Goal: Book appointment/travel/reservation

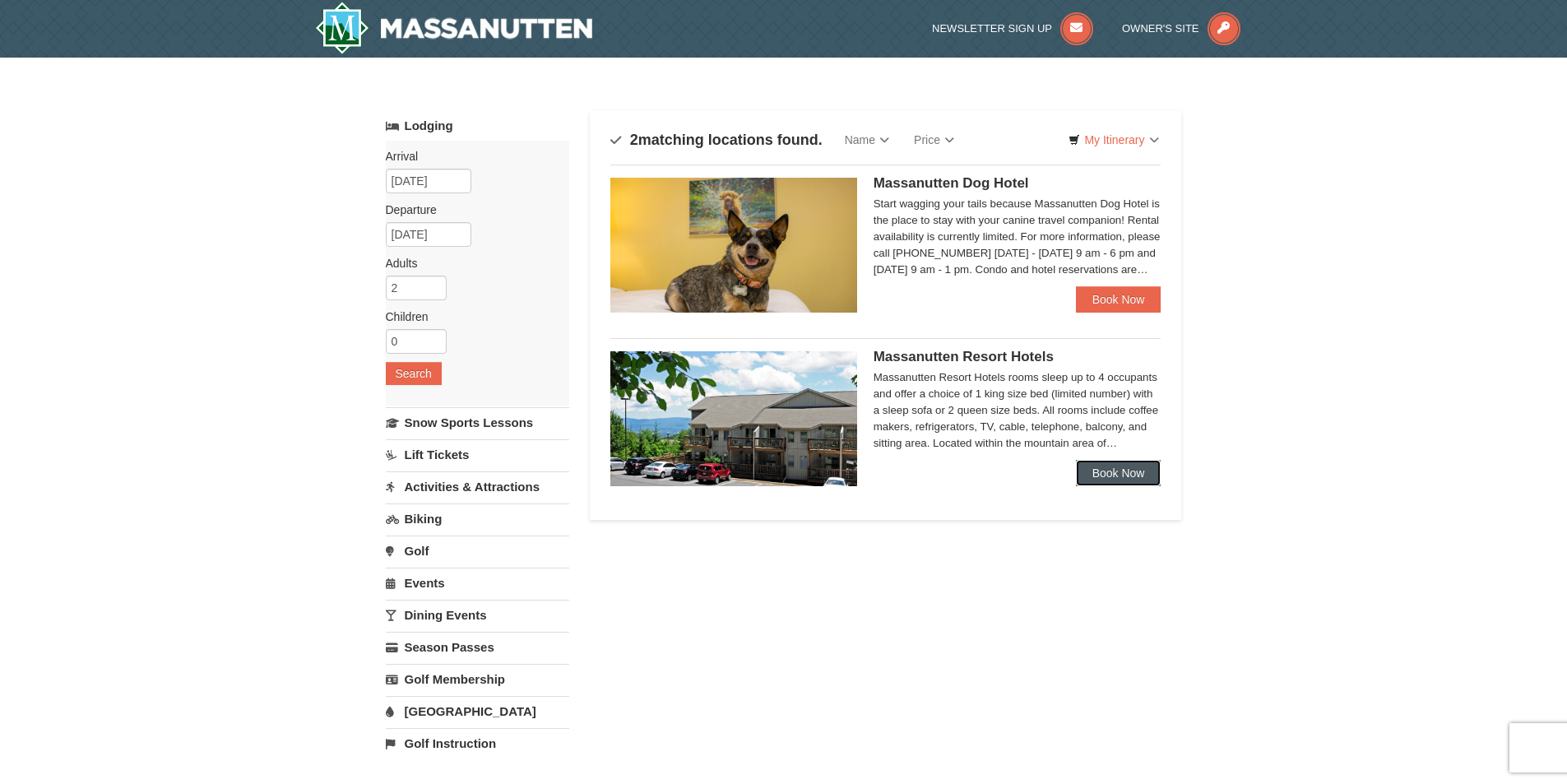
click at [1122, 475] on link "Book Now" at bounding box center [1118, 472] width 85 height 26
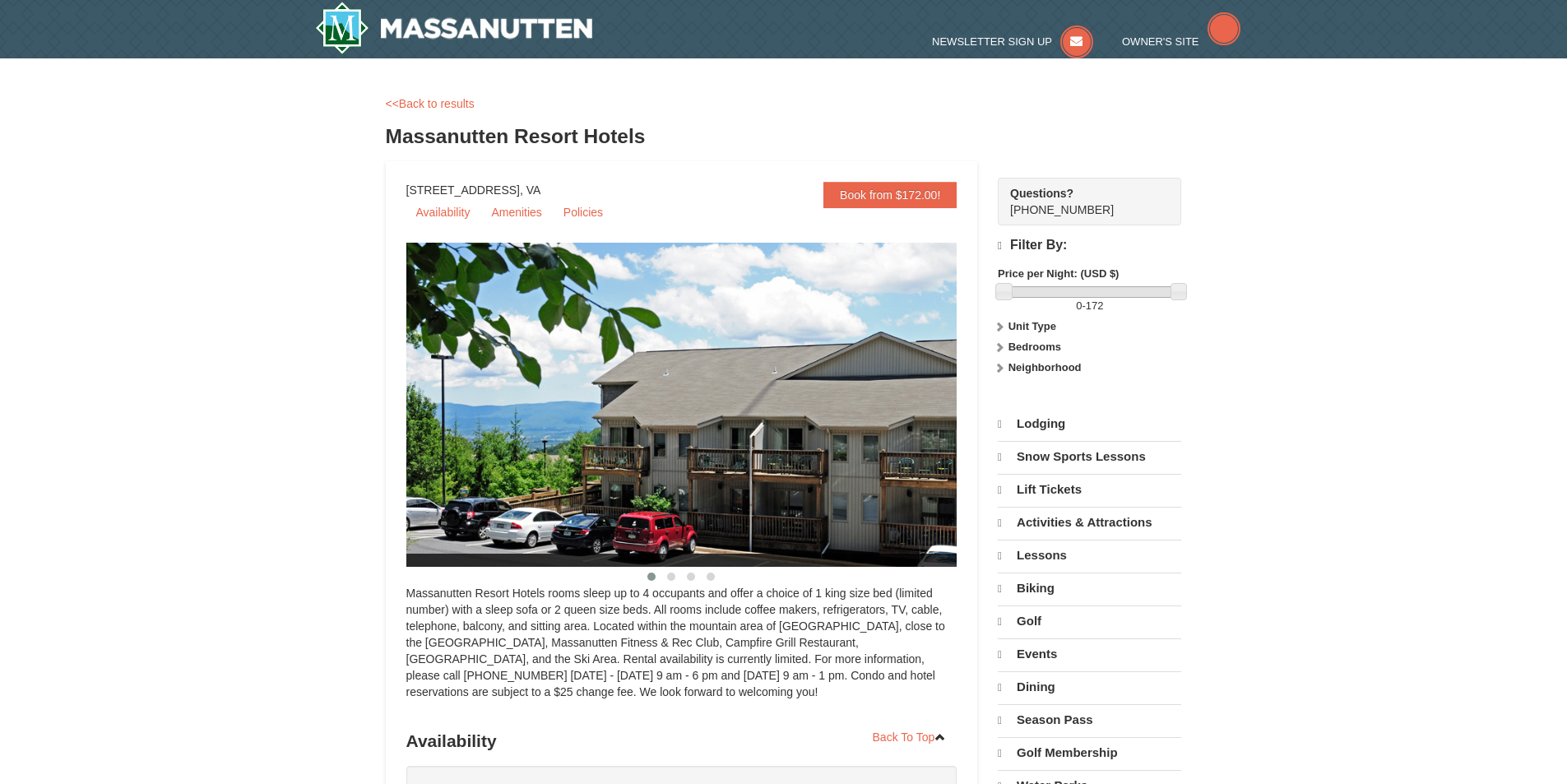
select select "9"
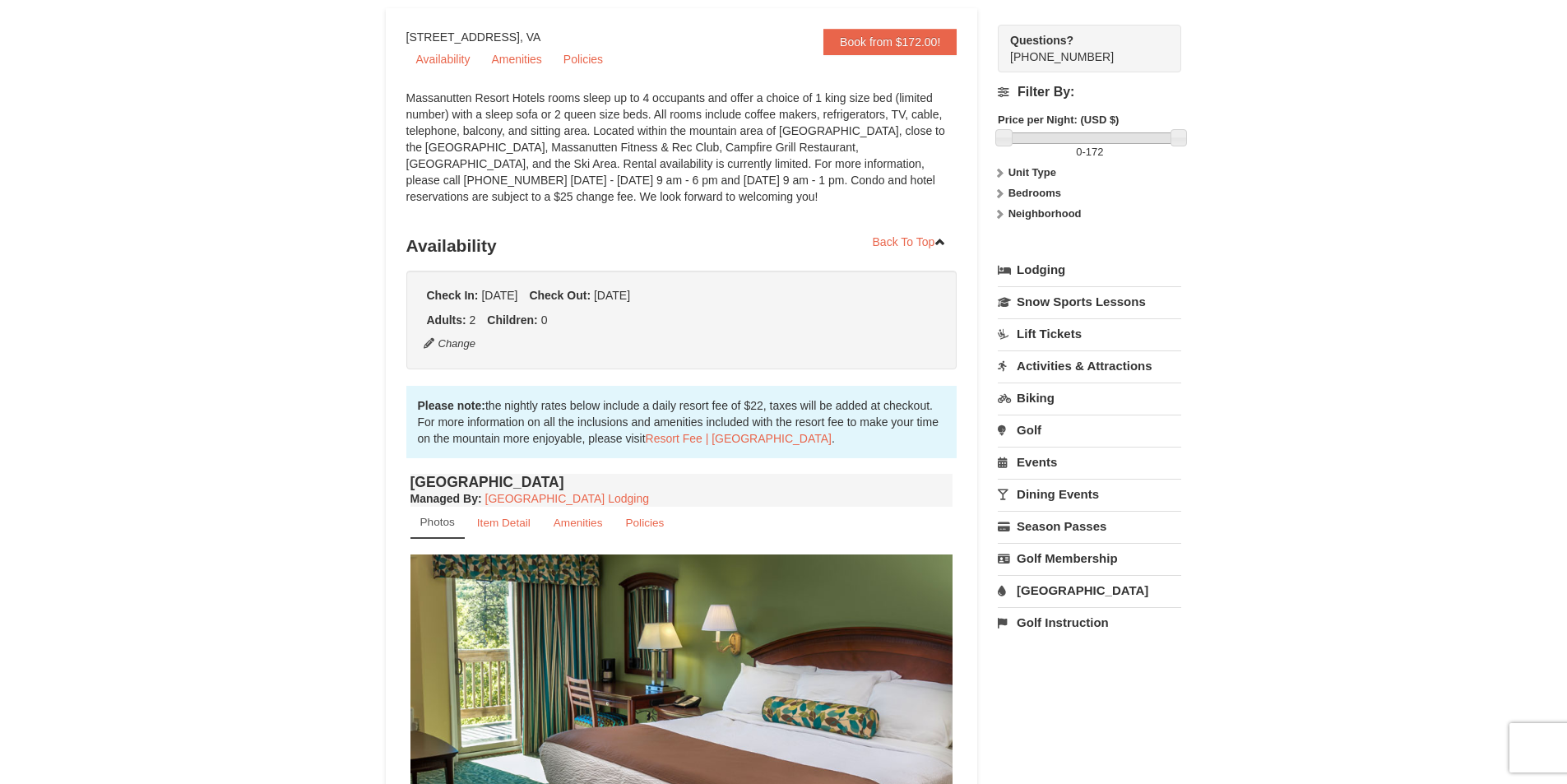
scroll to position [165, 0]
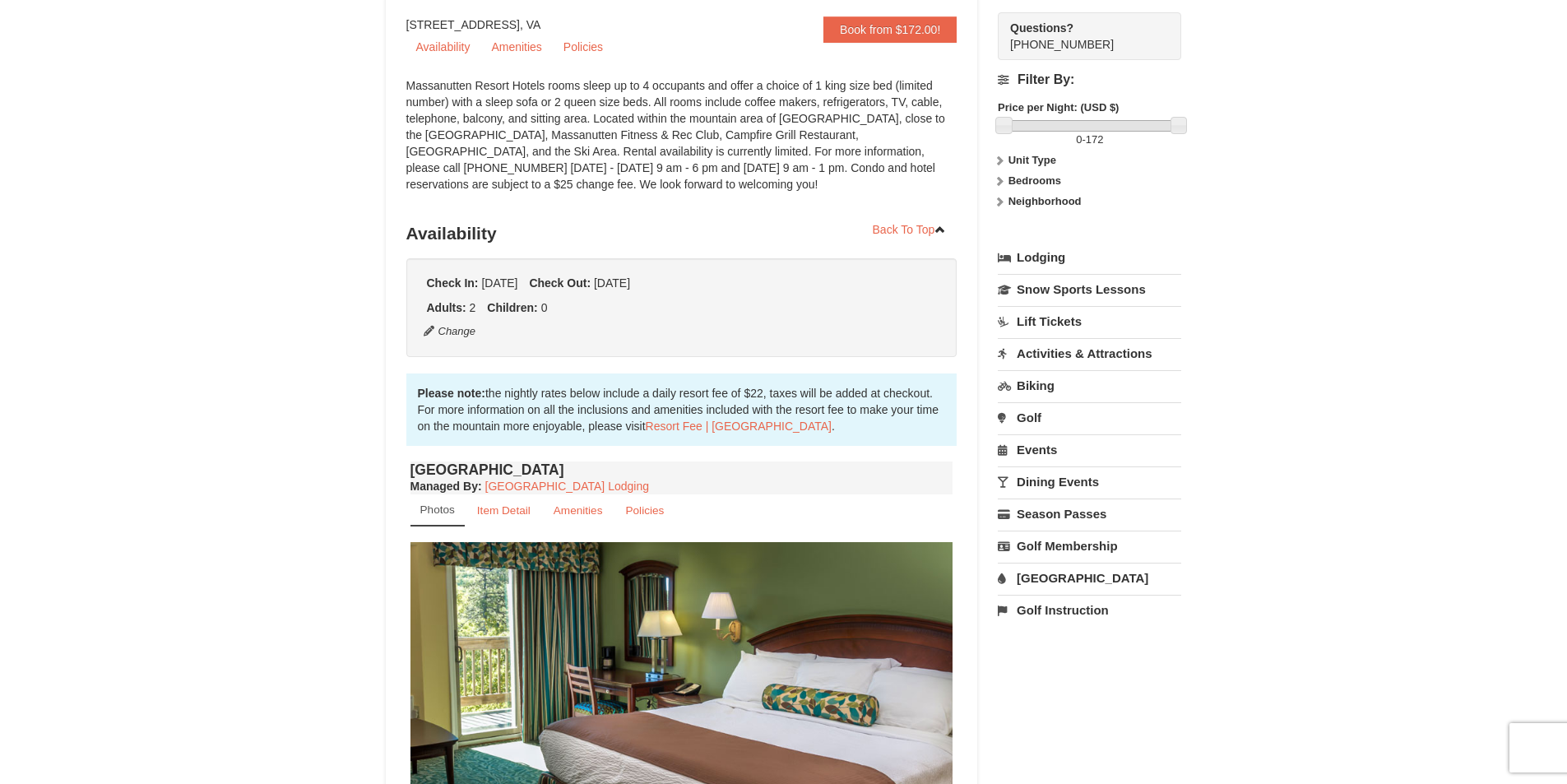
click at [1037, 573] on link "[GEOGRAPHIC_DATA]" at bounding box center [1090, 577] width 184 height 31
click at [1030, 632] on input "[DATE]" at bounding box center [1040, 633] width 85 height 25
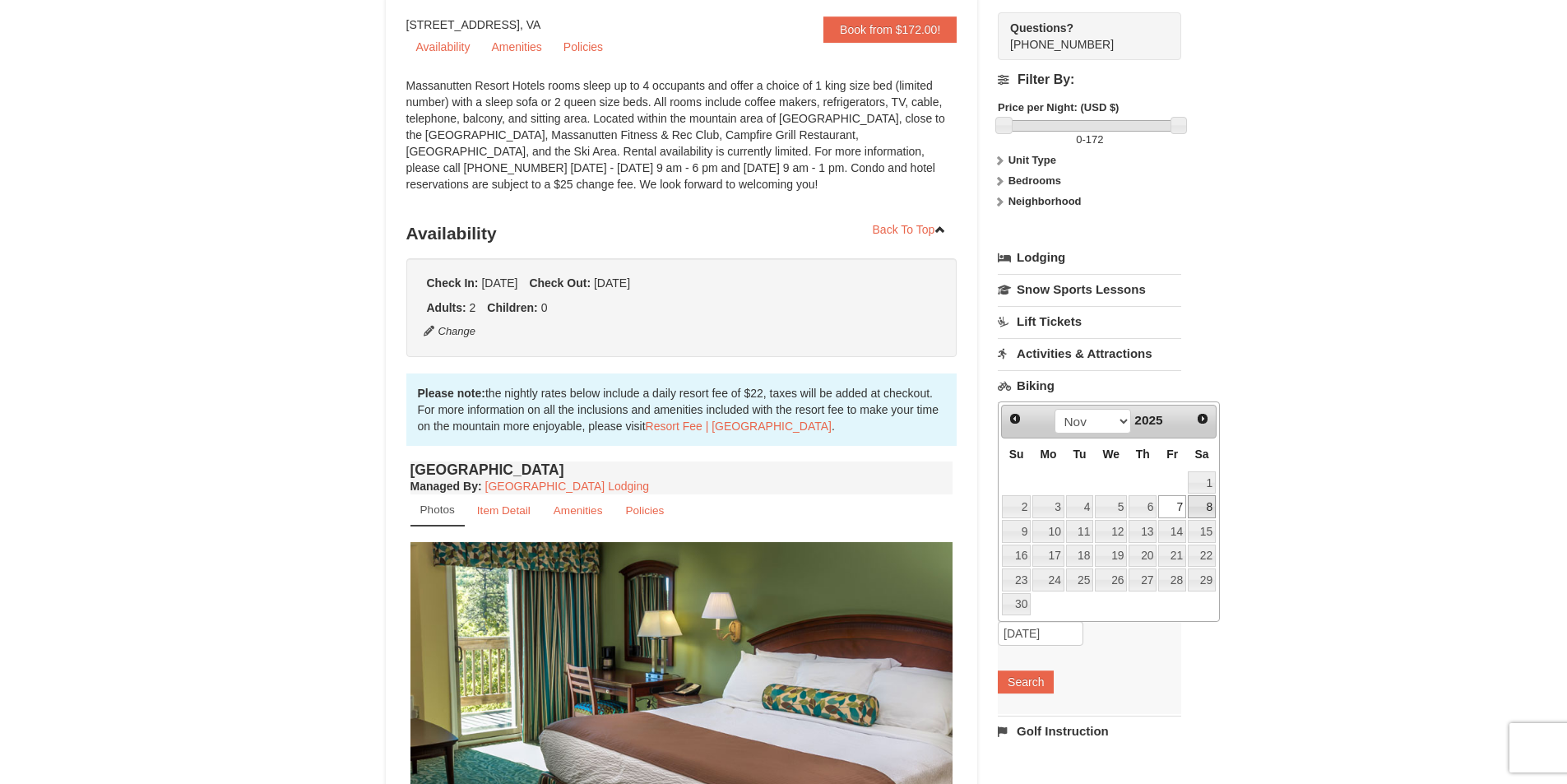
click at [1201, 504] on link "8" at bounding box center [1201, 506] width 28 height 23
type input "11/08/2025"
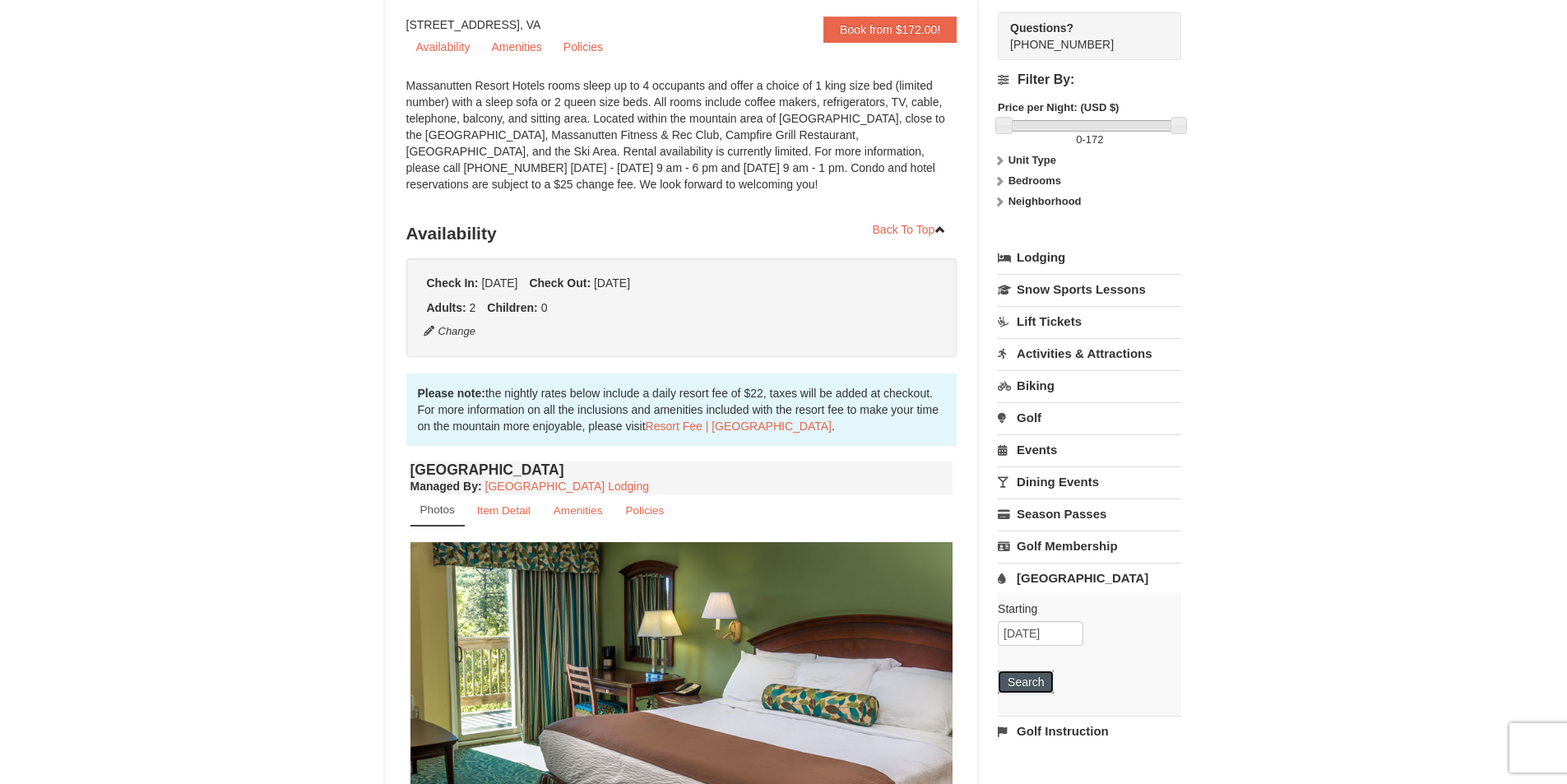
click at [1013, 679] on button "Search" at bounding box center [1026, 682] width 56 height 23
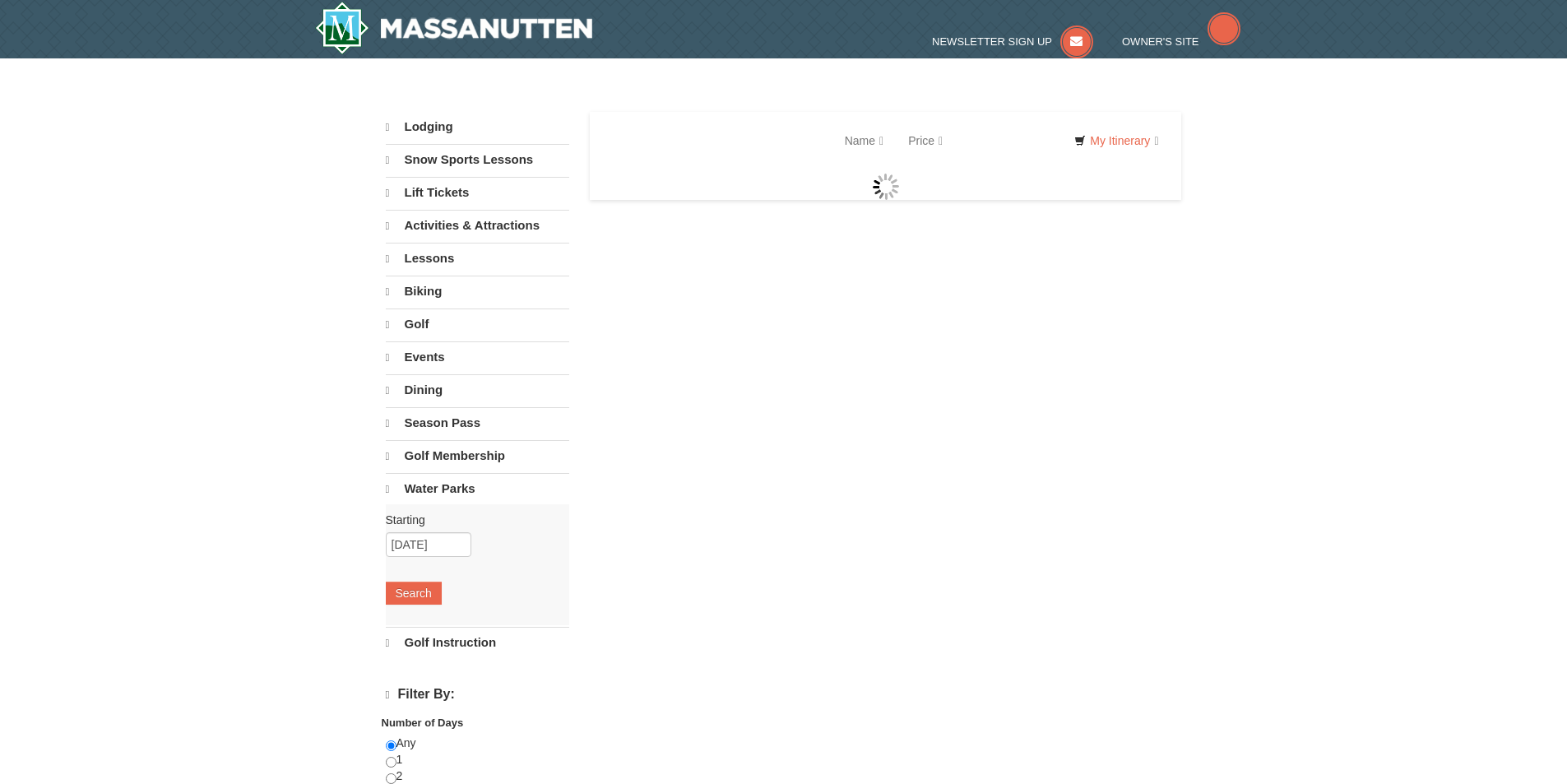
select select "9"
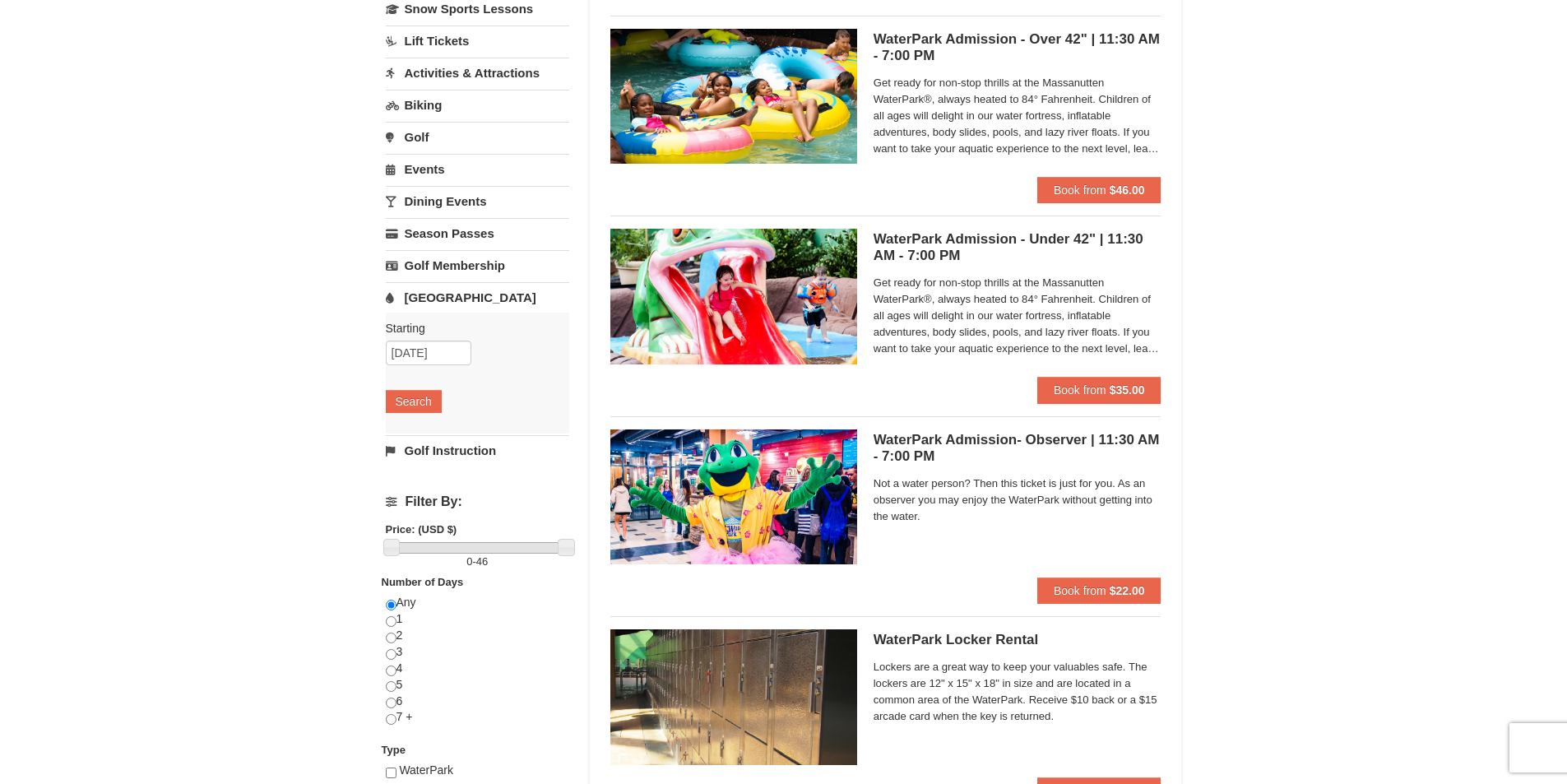
scroll to position [165, 0]
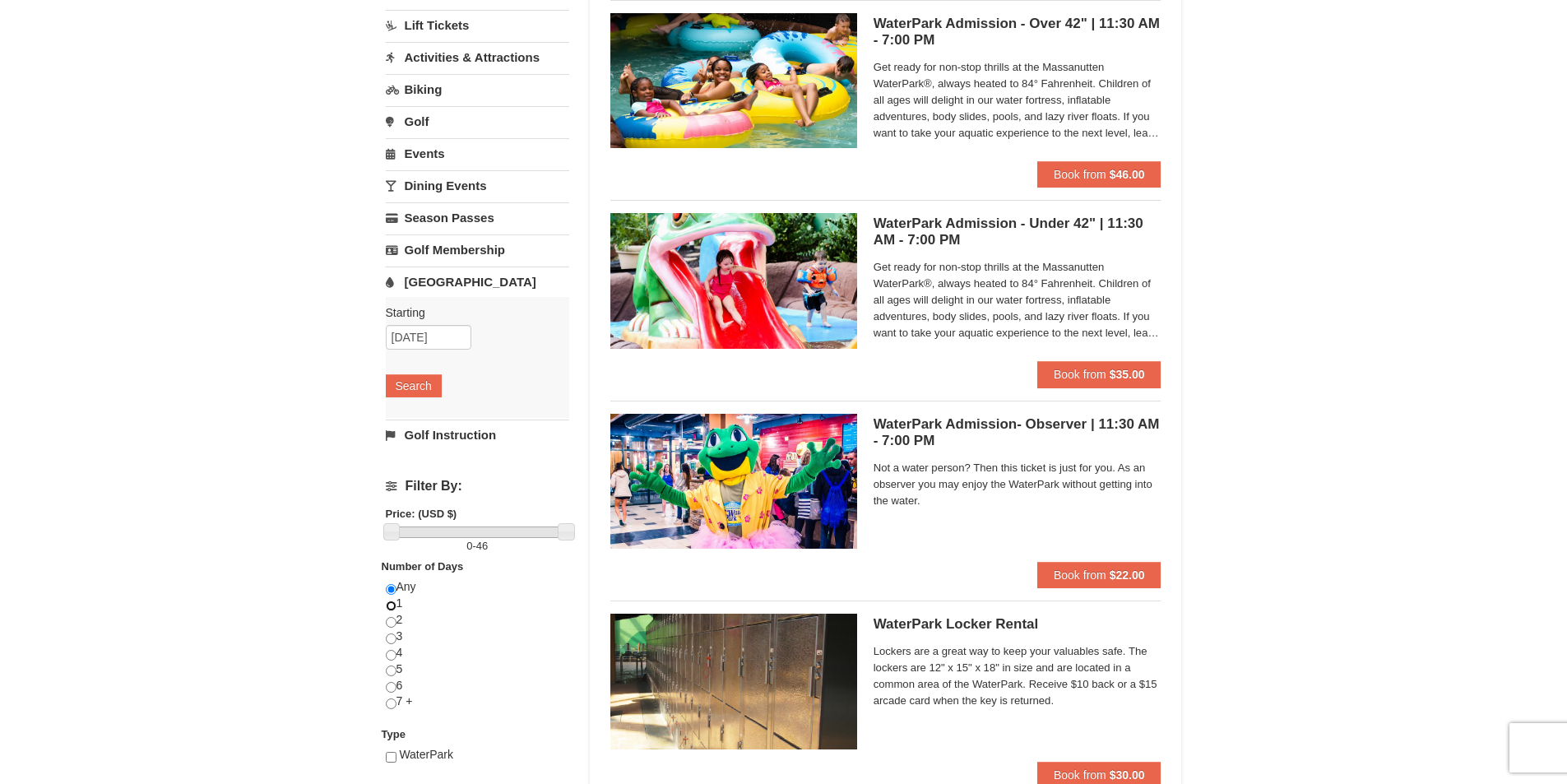
click at [389, 603] on input "radio" at bounding box center [391, 605] width 11 height 11
radio input "true"
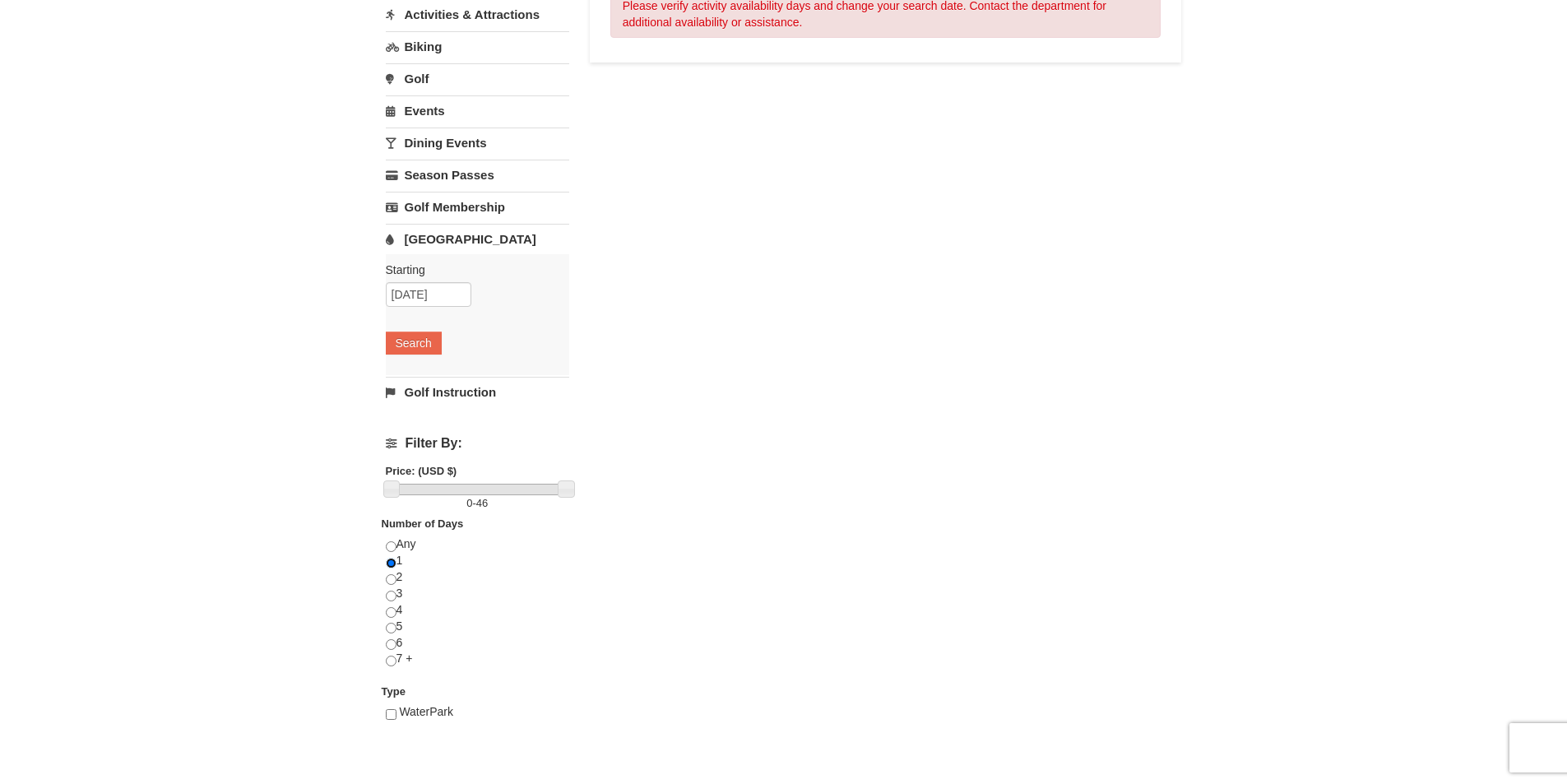
scroll to position [247, 0]
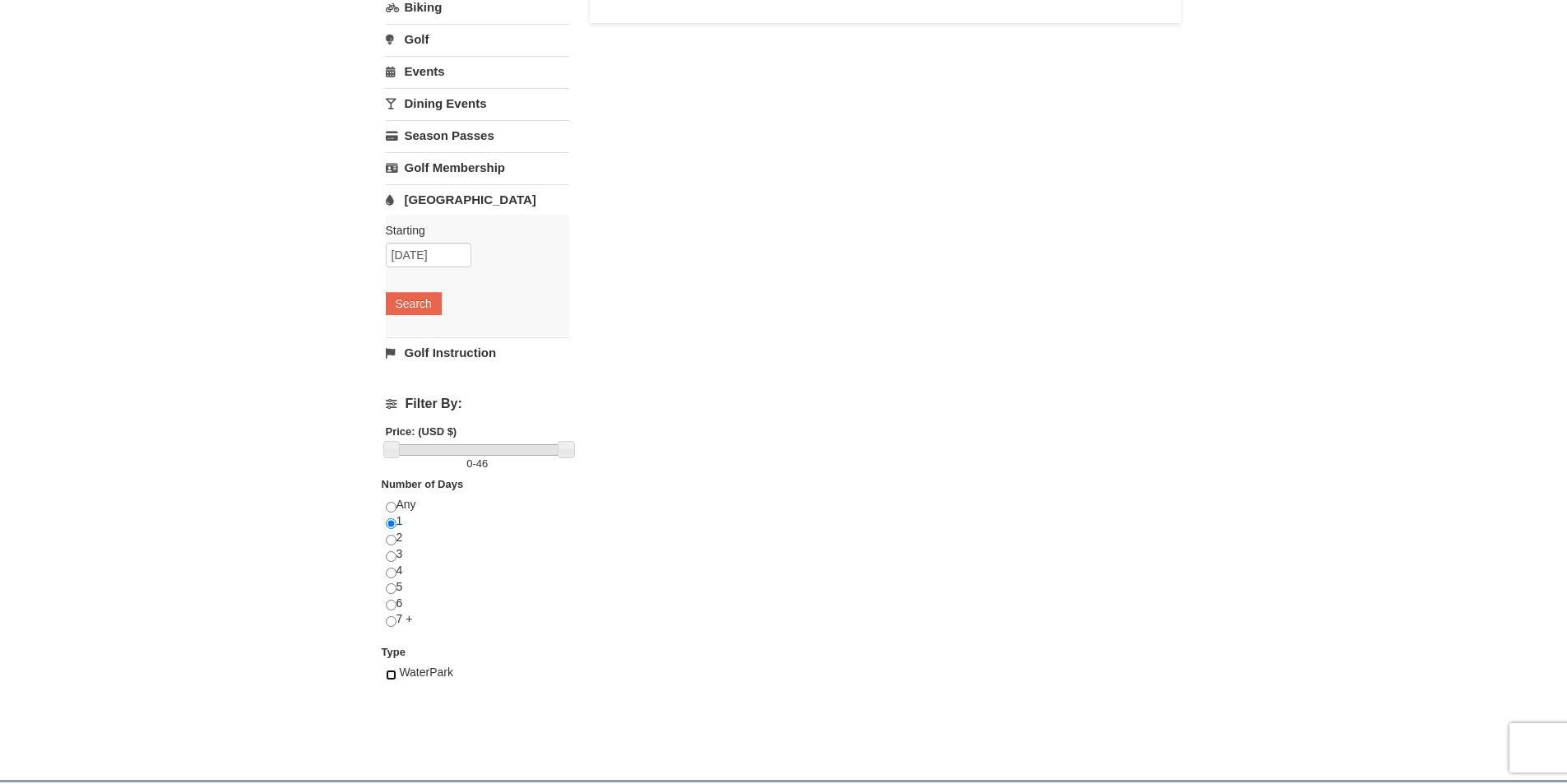
click at [392, 679] on input "checkbox" at bounding box center [391, 674] width 11 height 11
checkbox input "true"
click at [563, 450] on link at bounding box center [565, 448] width 16 height 16
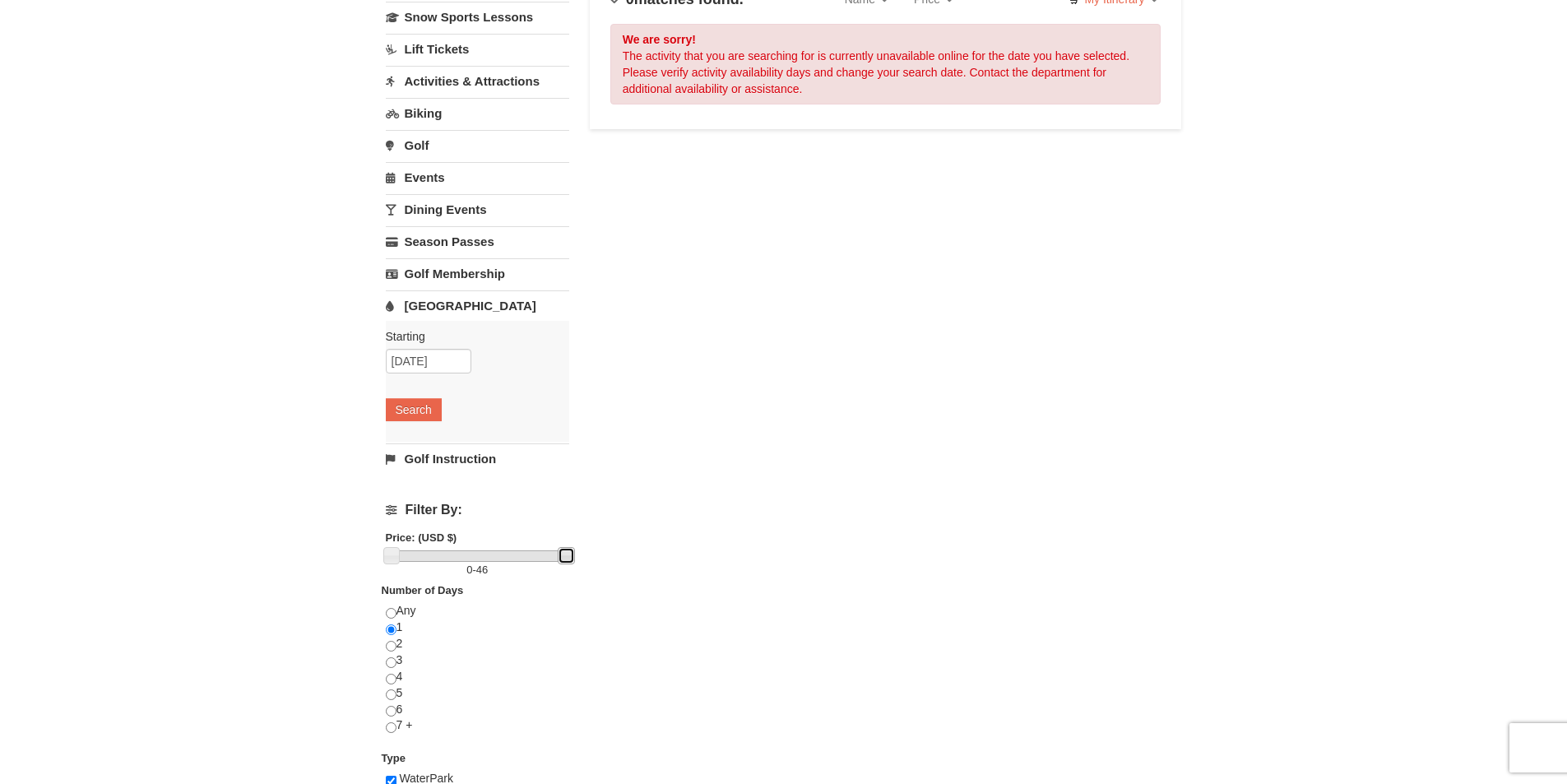
scroll to position [0, 0]
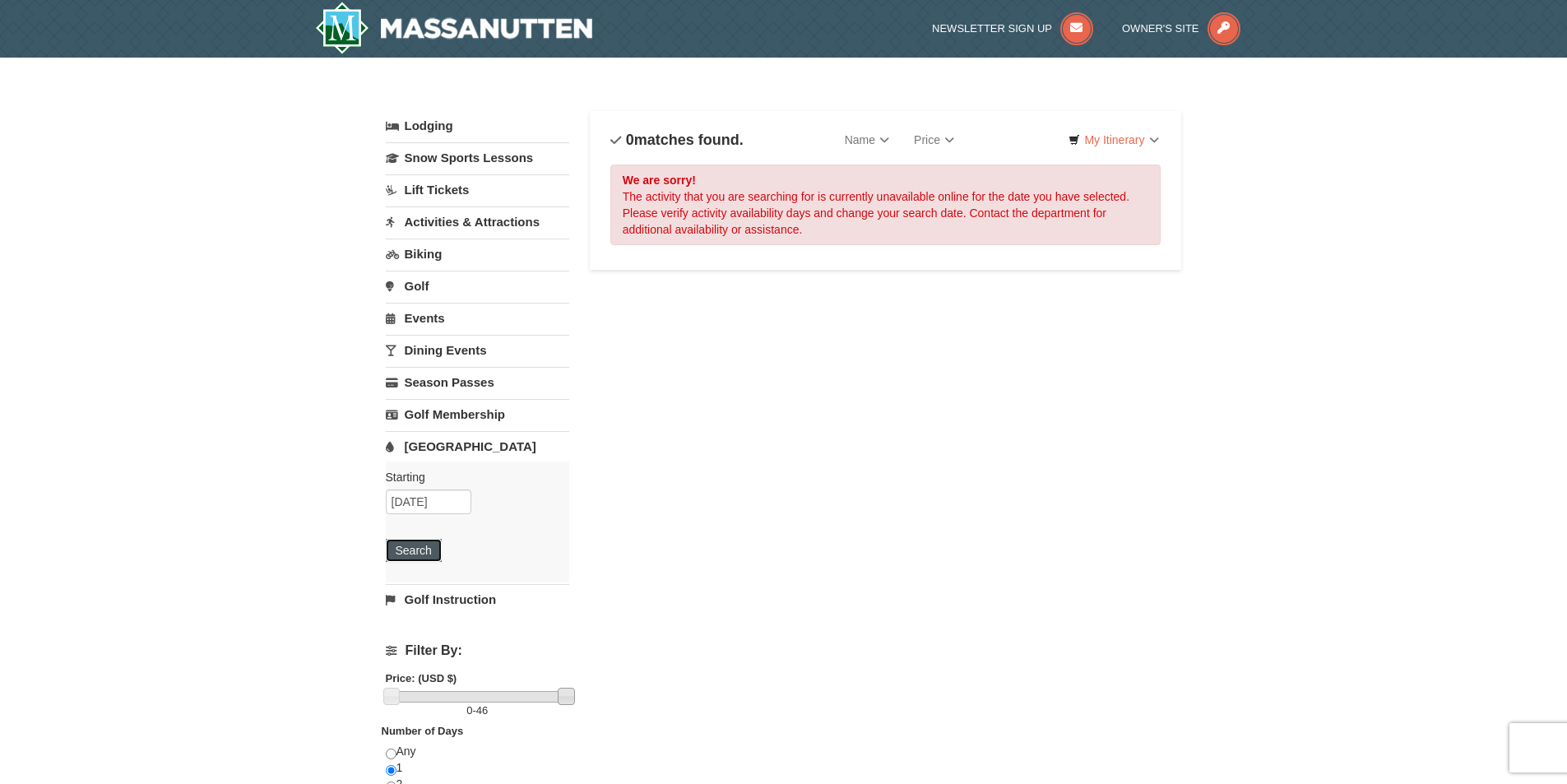
click at [402, 553] on button "Search" at bounding box center [414, 550] width 56 height 23
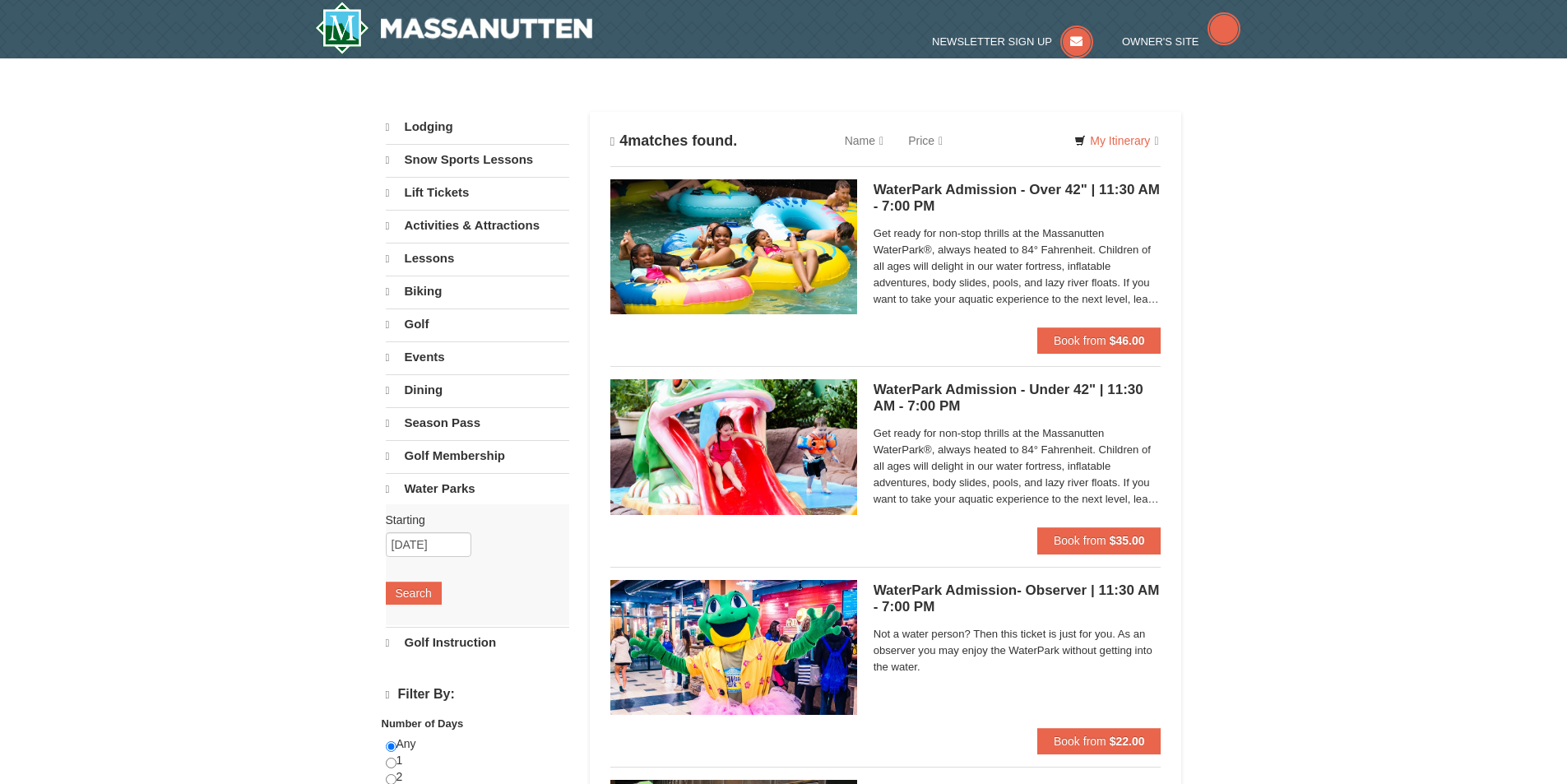
select select "9"
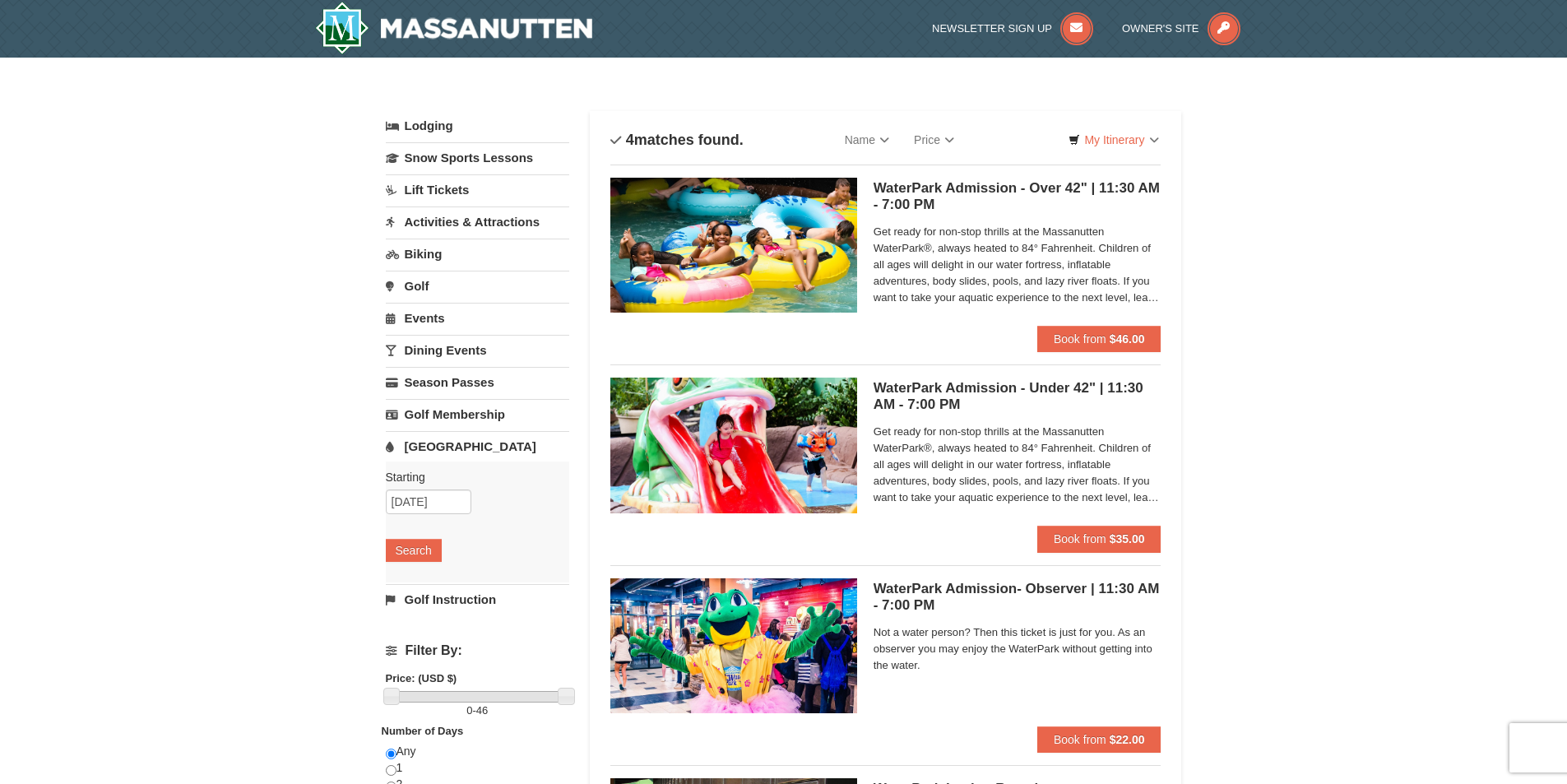
click at [1047, 258] on span "Get ready for non-stop thrills at the Massanutten WaterPark®, always heated to …" at bounding box center [1017, 265] width 288 height 82
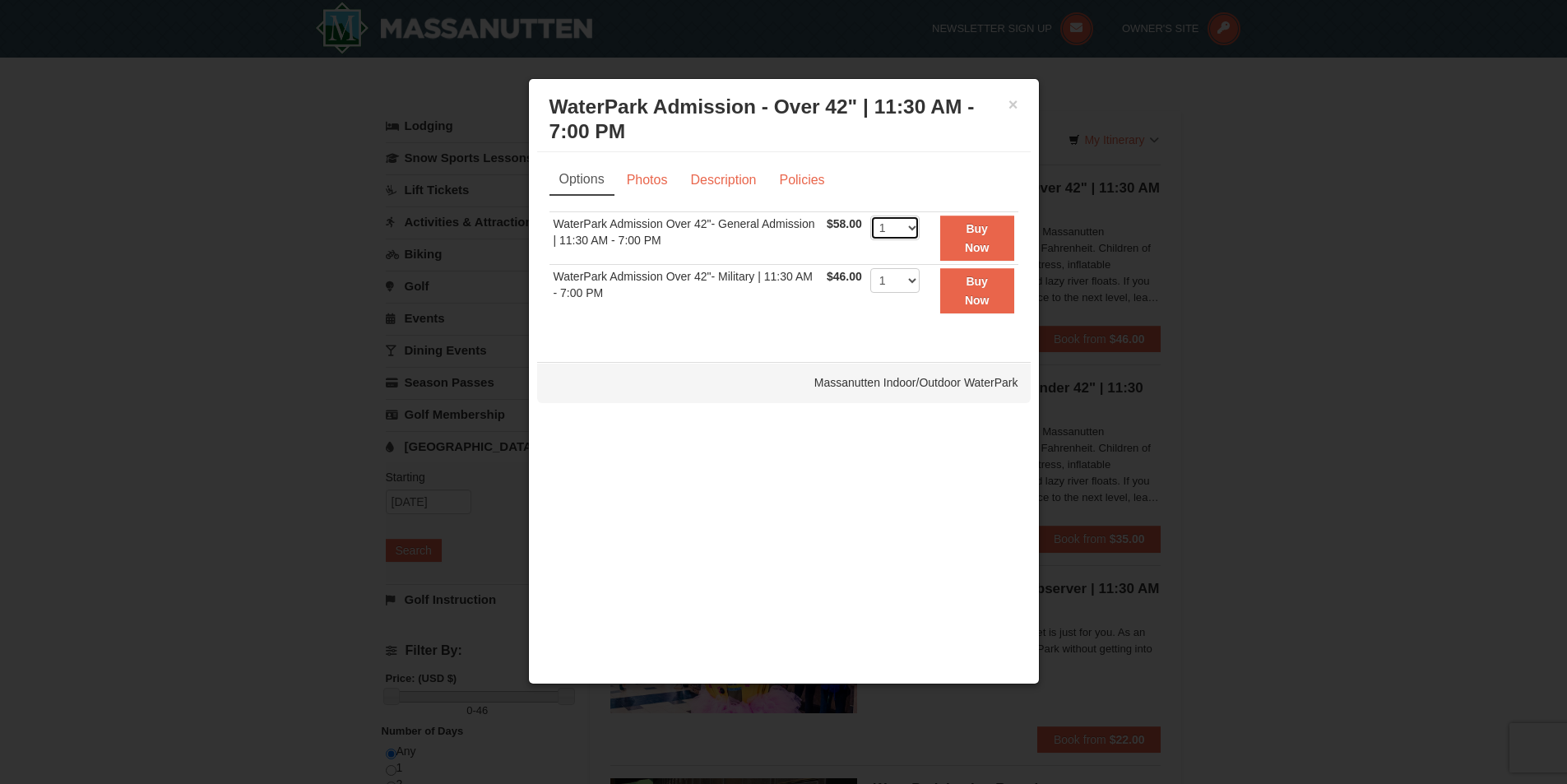
click at [912, 229] on select "1 2 3 4 5 6 7 8 9 10 11 12 13 14 15 16 17 18 19 20 21 22" at bounding box center [896, 228] width 50 height 25
select select "2"
click at [871, 215] on select "1 2 3 4 5 6 7 8 9 10 11 12 13 14 15 16 17 18 19 20 21 22" at bounding box center [896, 228] width 50 height 25
click at [1014, 107] on button "×" at bounding box center [1013, 103] width 10 height 16
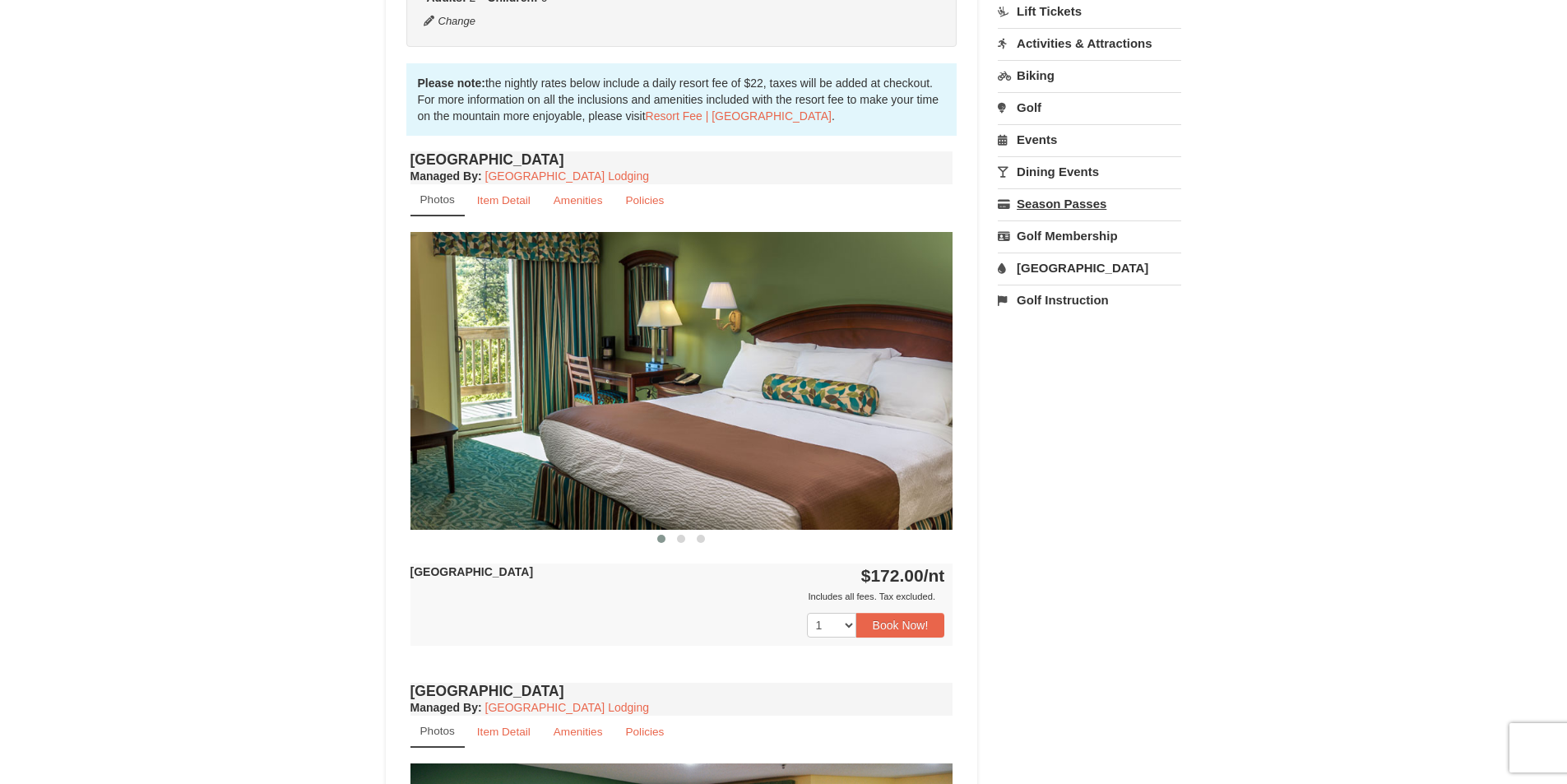
scroll to position [496, 0]
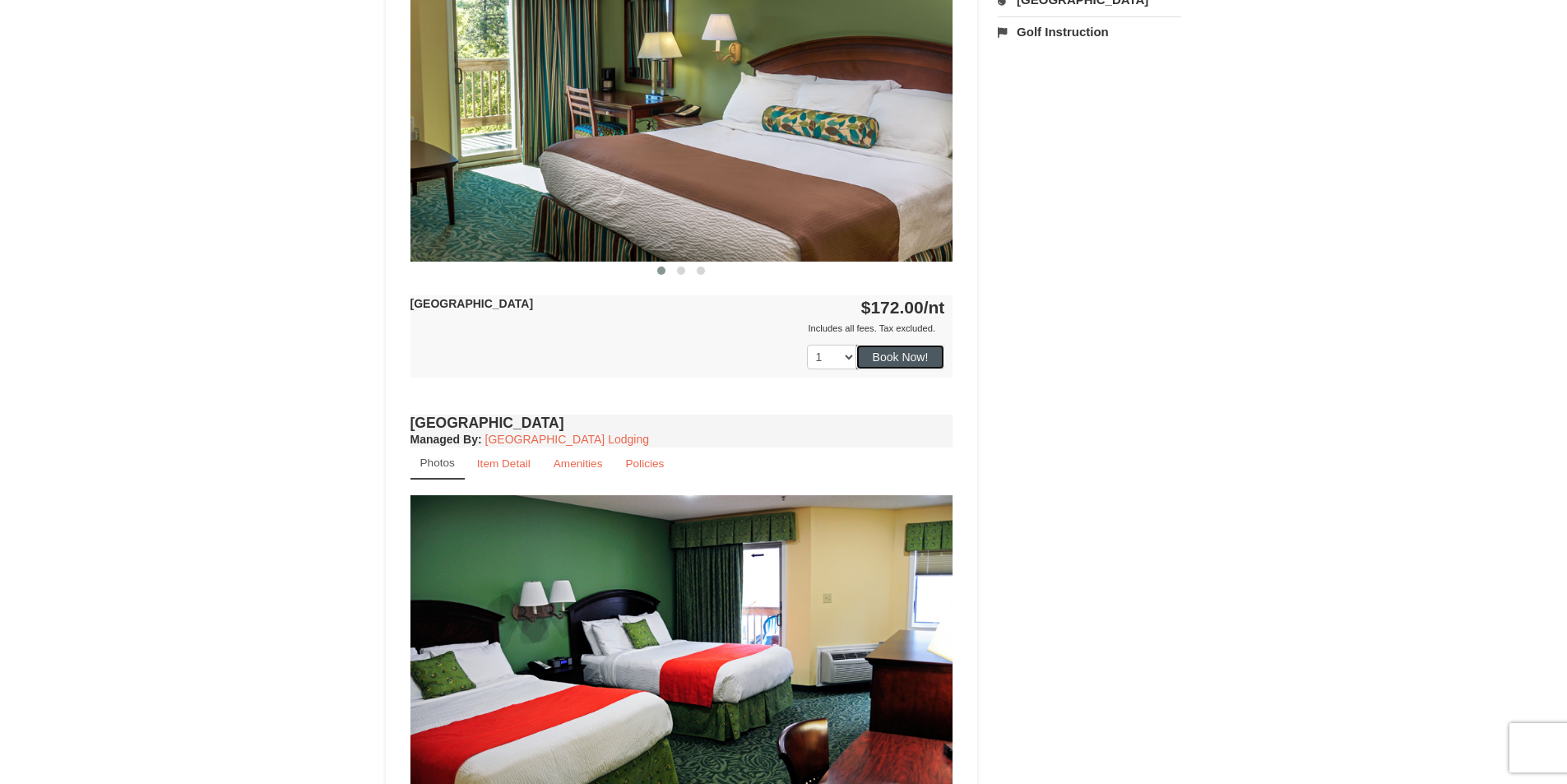
click at [882, 358] on button "Book Now!" at bounding box center [900, 357] width 89 height 25
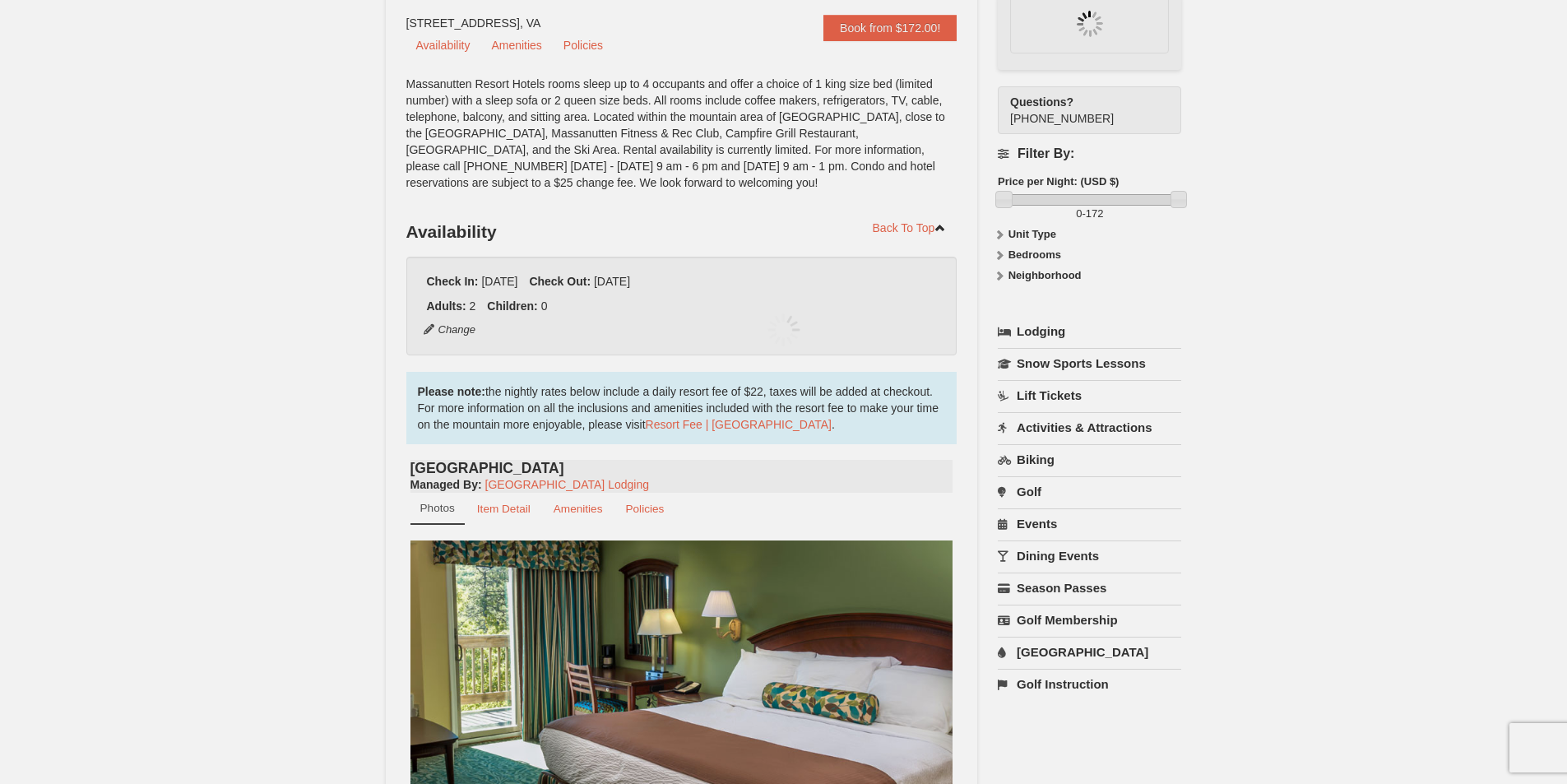
scroll to position [160, 0]
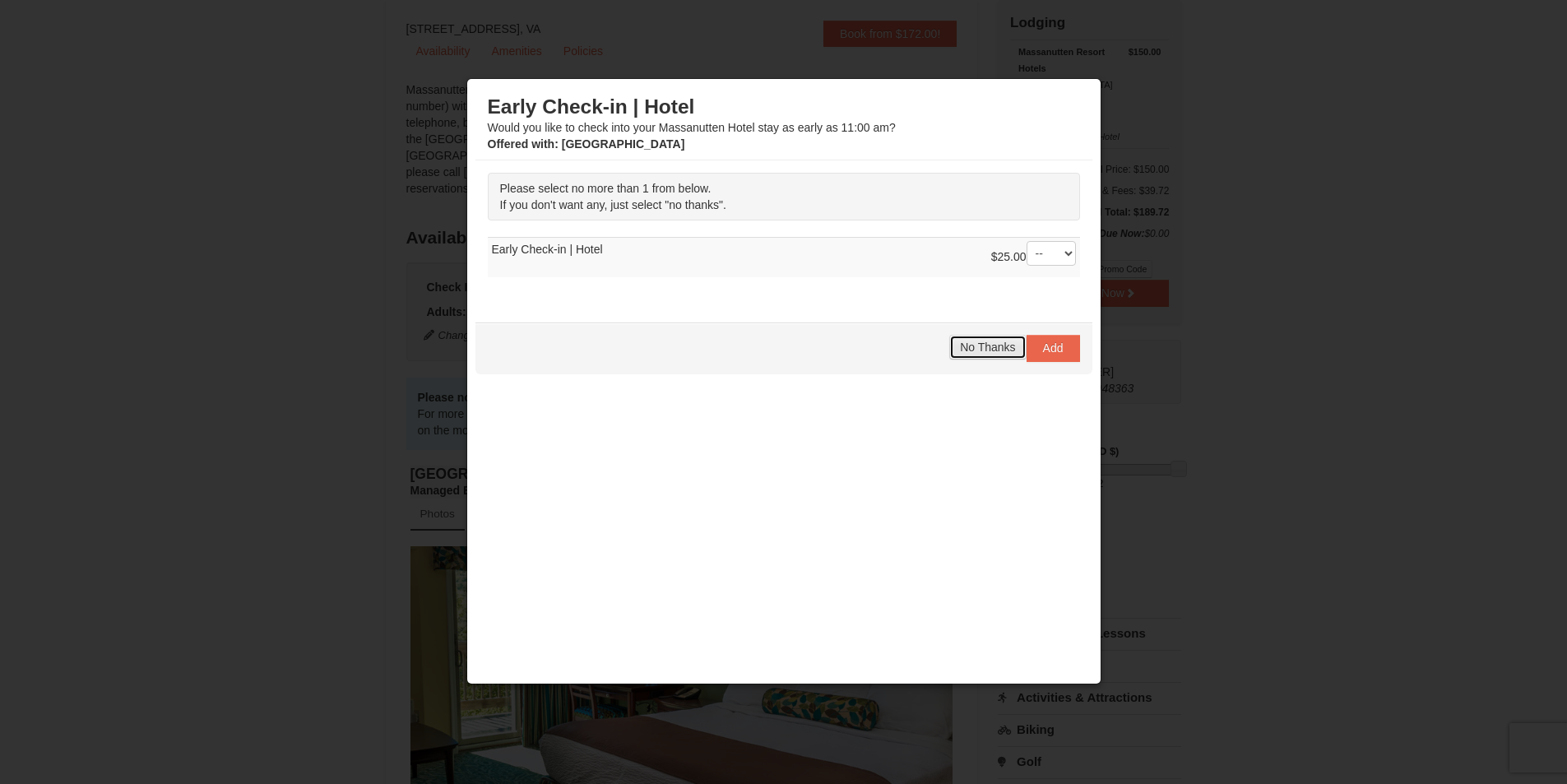
click at [982, 348] on span "No Thanks" at bounding box center [988, 347] width 56 height 13
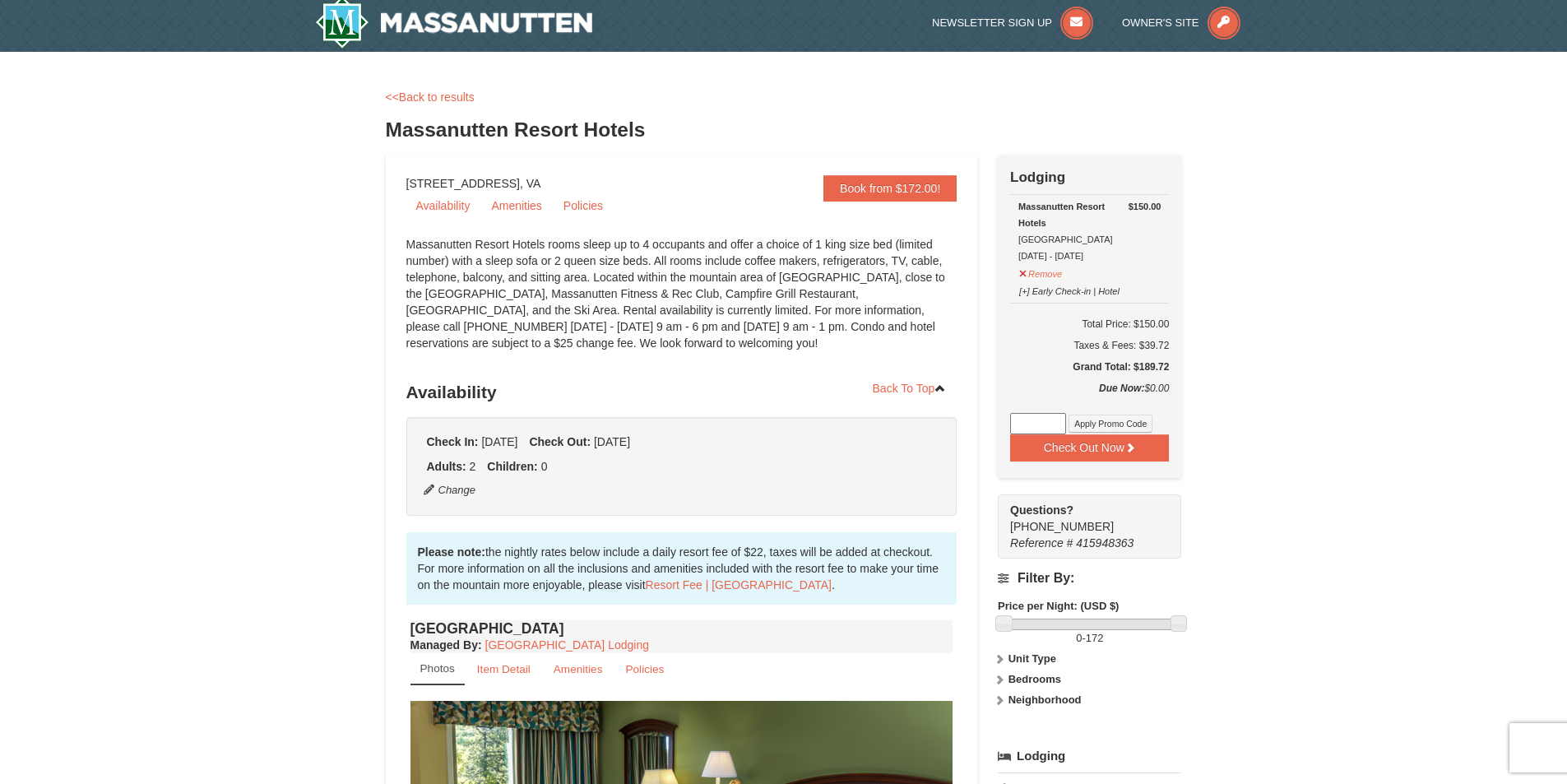
scroll to position [0, 0]
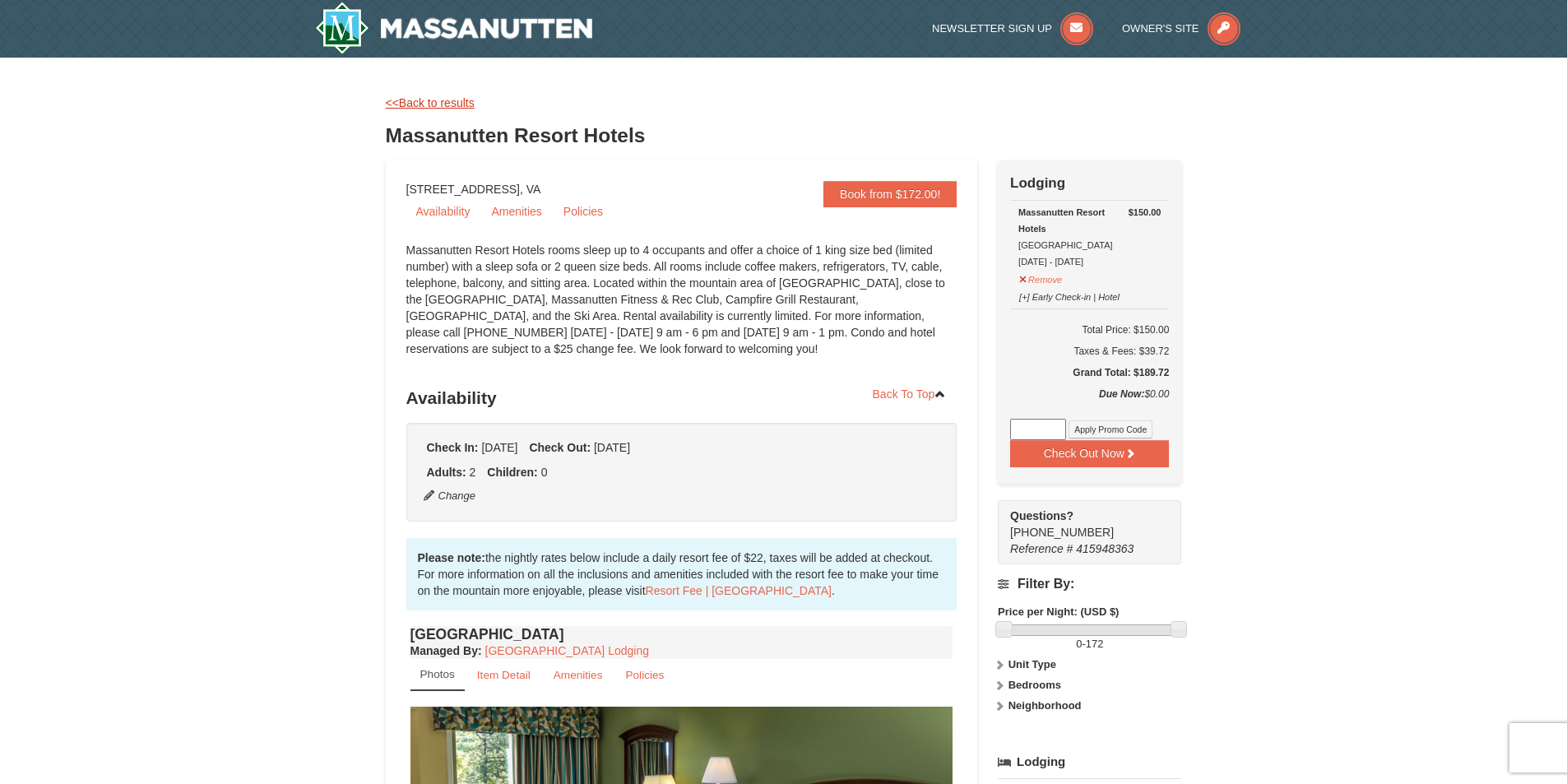
click at [432, 102] on link "<<Back to results" at bounding box center [430, 102] width 89 height 13
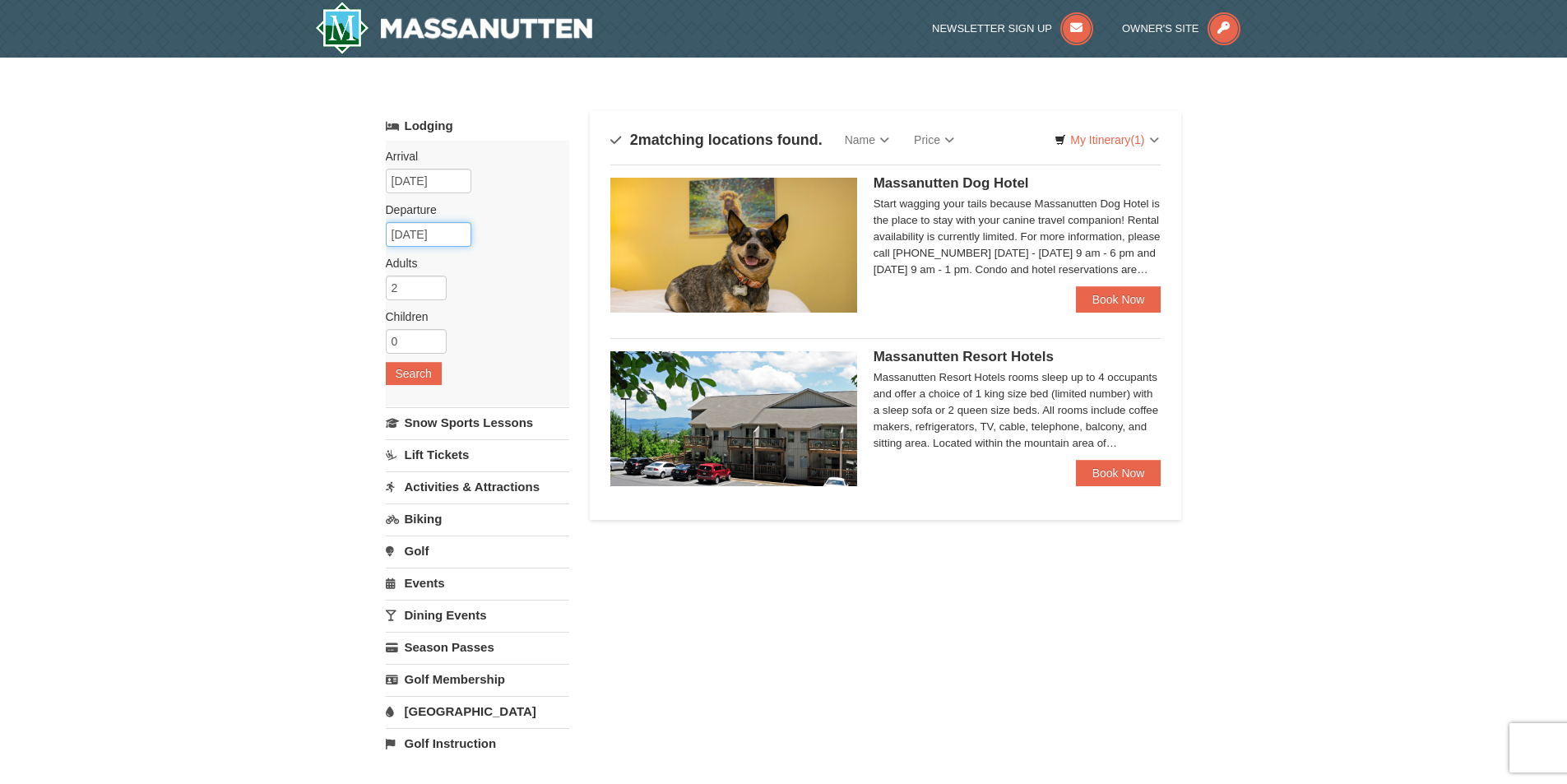
click at [419, 235] on input "11/08/2025" at bounding box center [428, 235] width 85 height 25
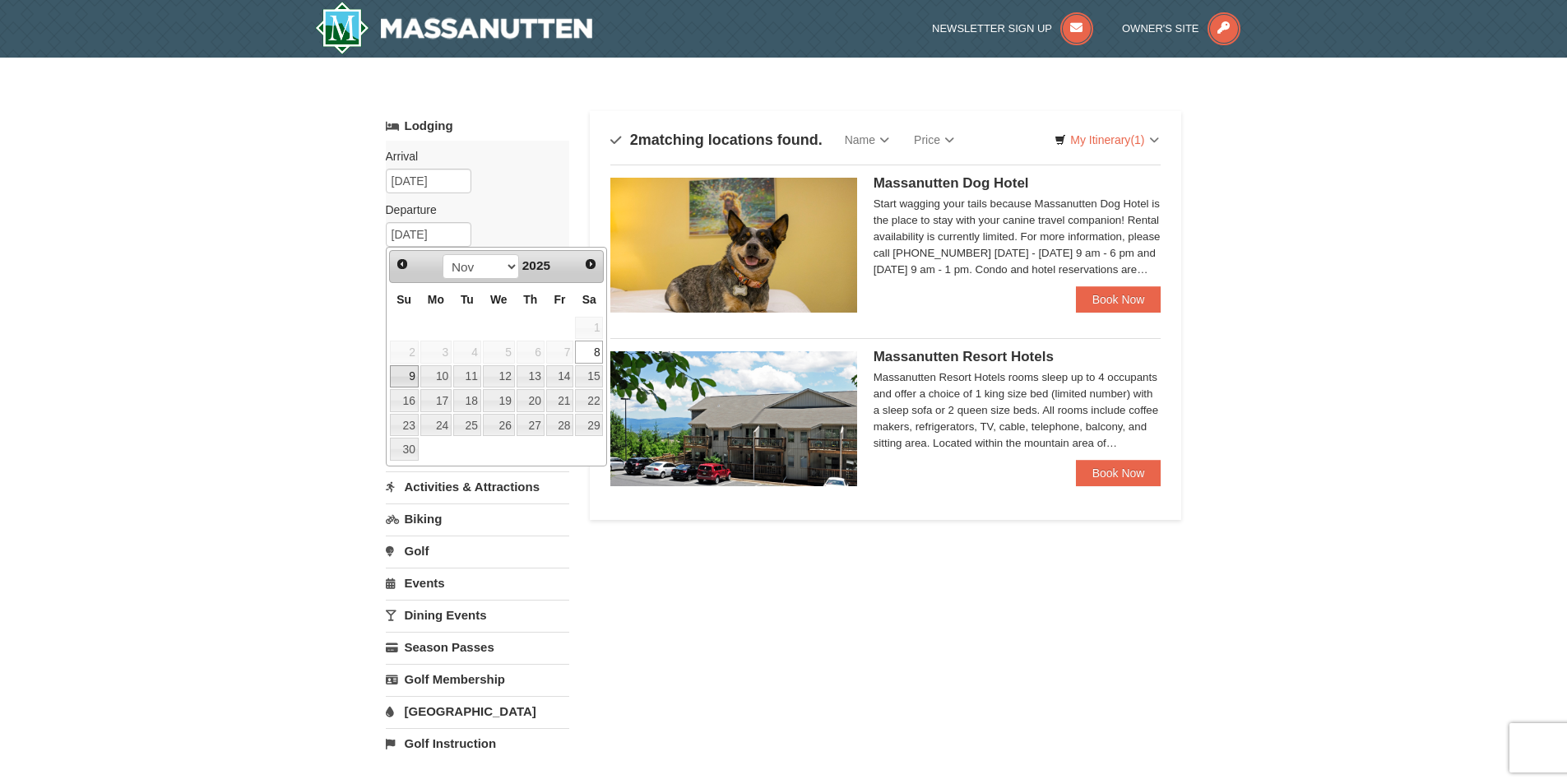
click at [403, 379] on link "9" at bounding box center [404, 376] width 29 height 23
type input "[DATE]"
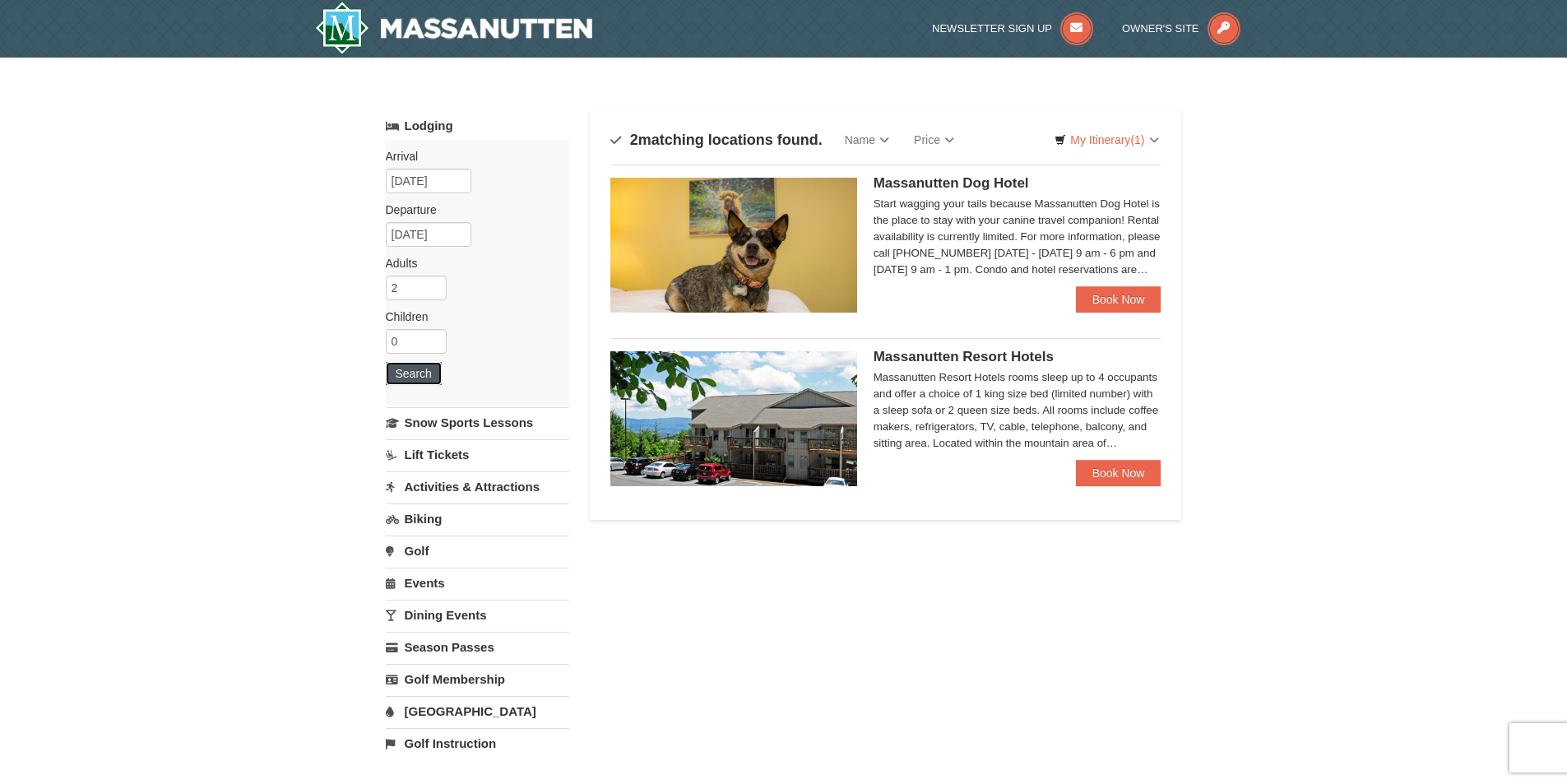
click at [398, 373] on button "Search" at bounding box center [414, 373] width 56 height 23
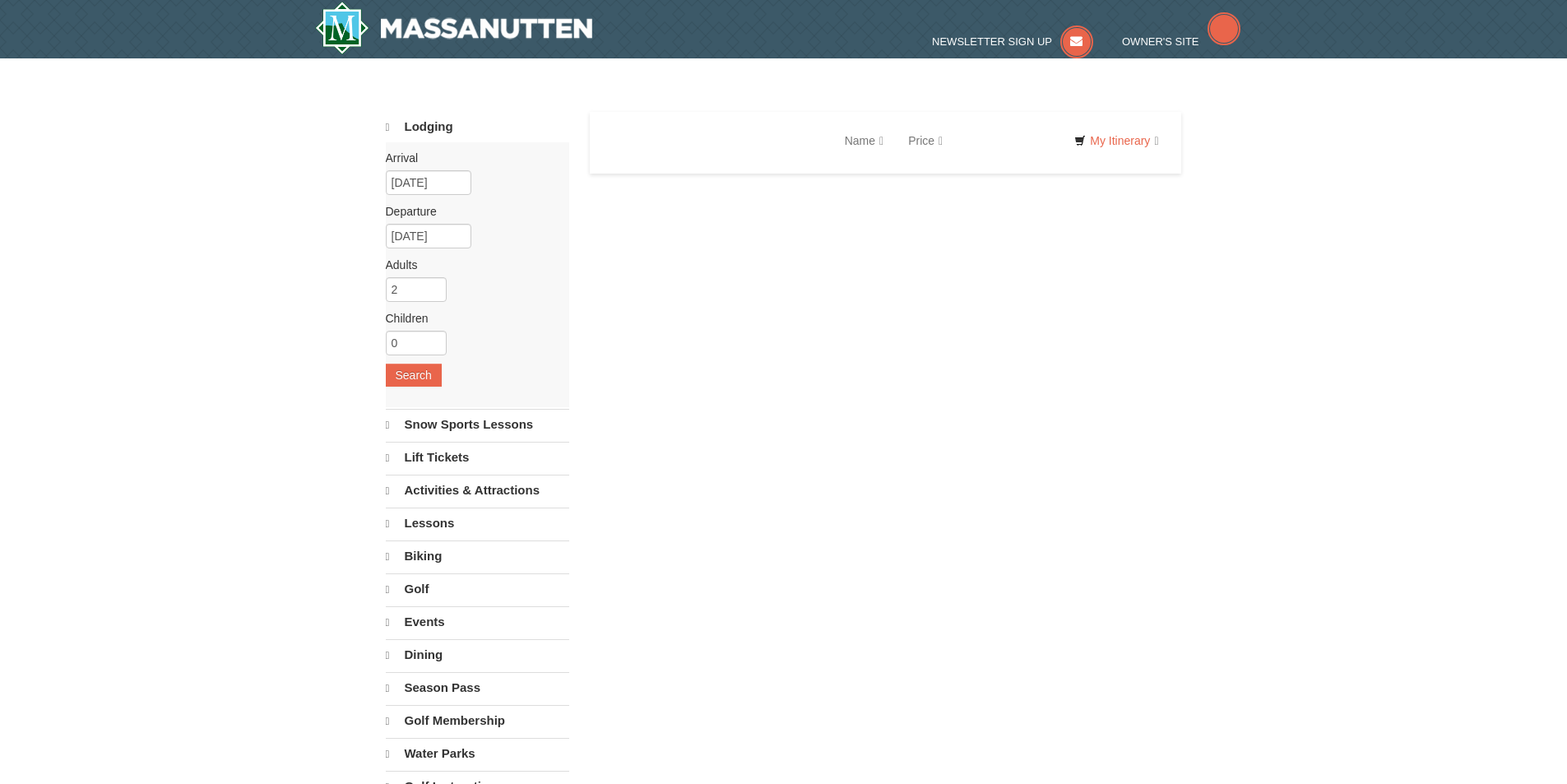
select select "9"
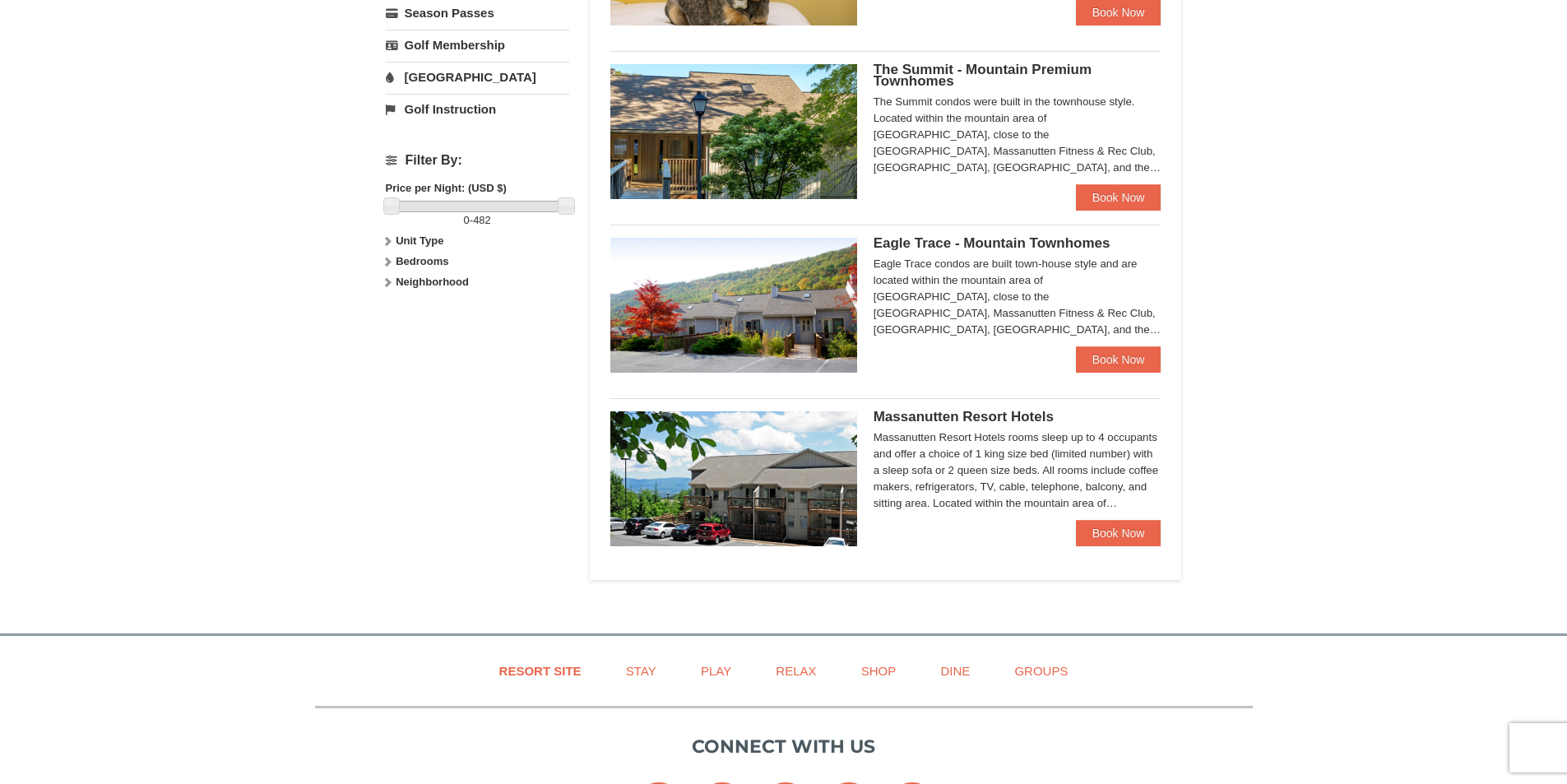
scroll to position [658, 0]
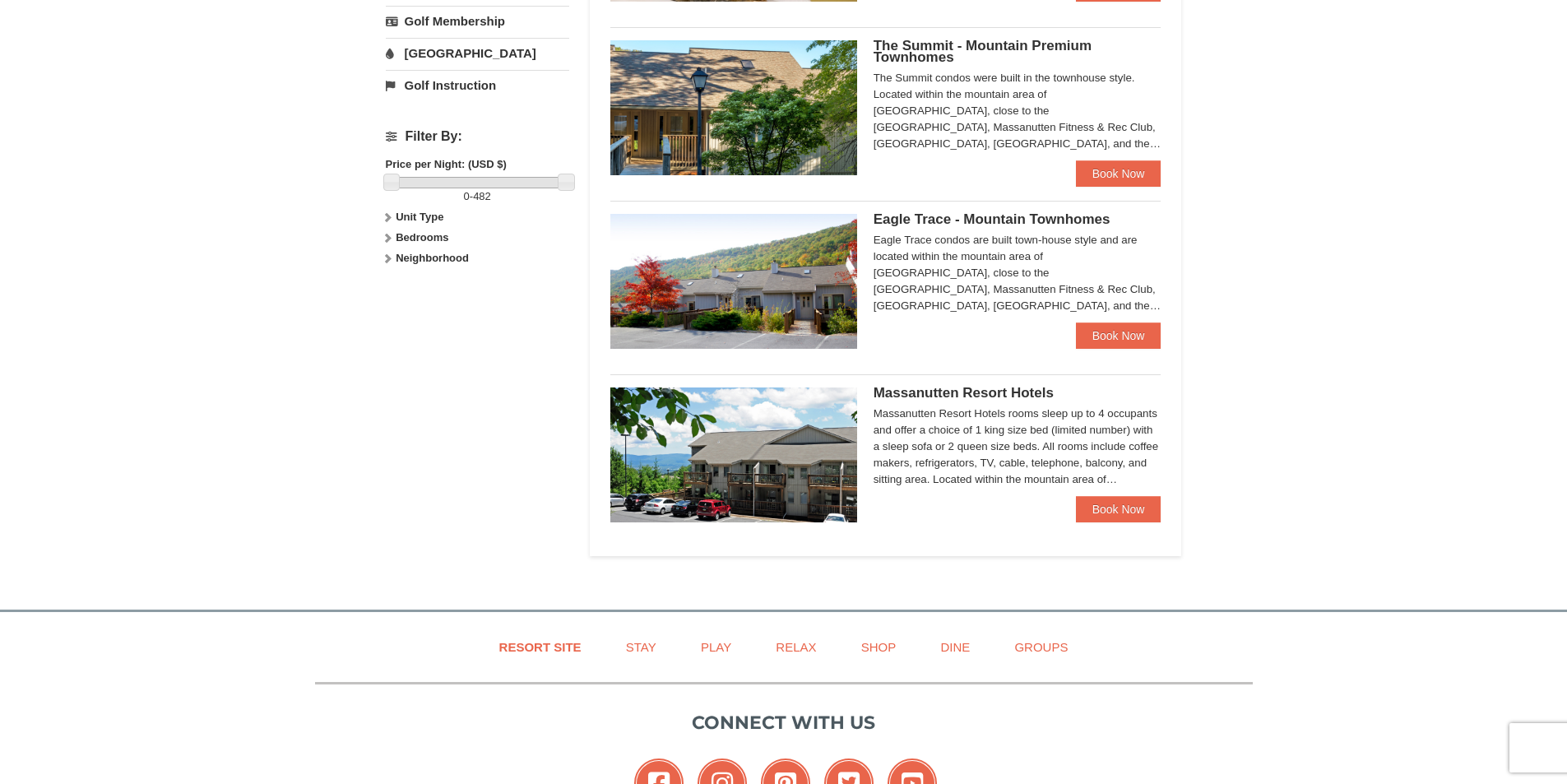
click at [1115, 494] on div "Massanutten Resort Hotels Massanutten Resort Hotels rooms sleep up to 4 occupan…" at bounding box center [1017, 441] width 288 height 108
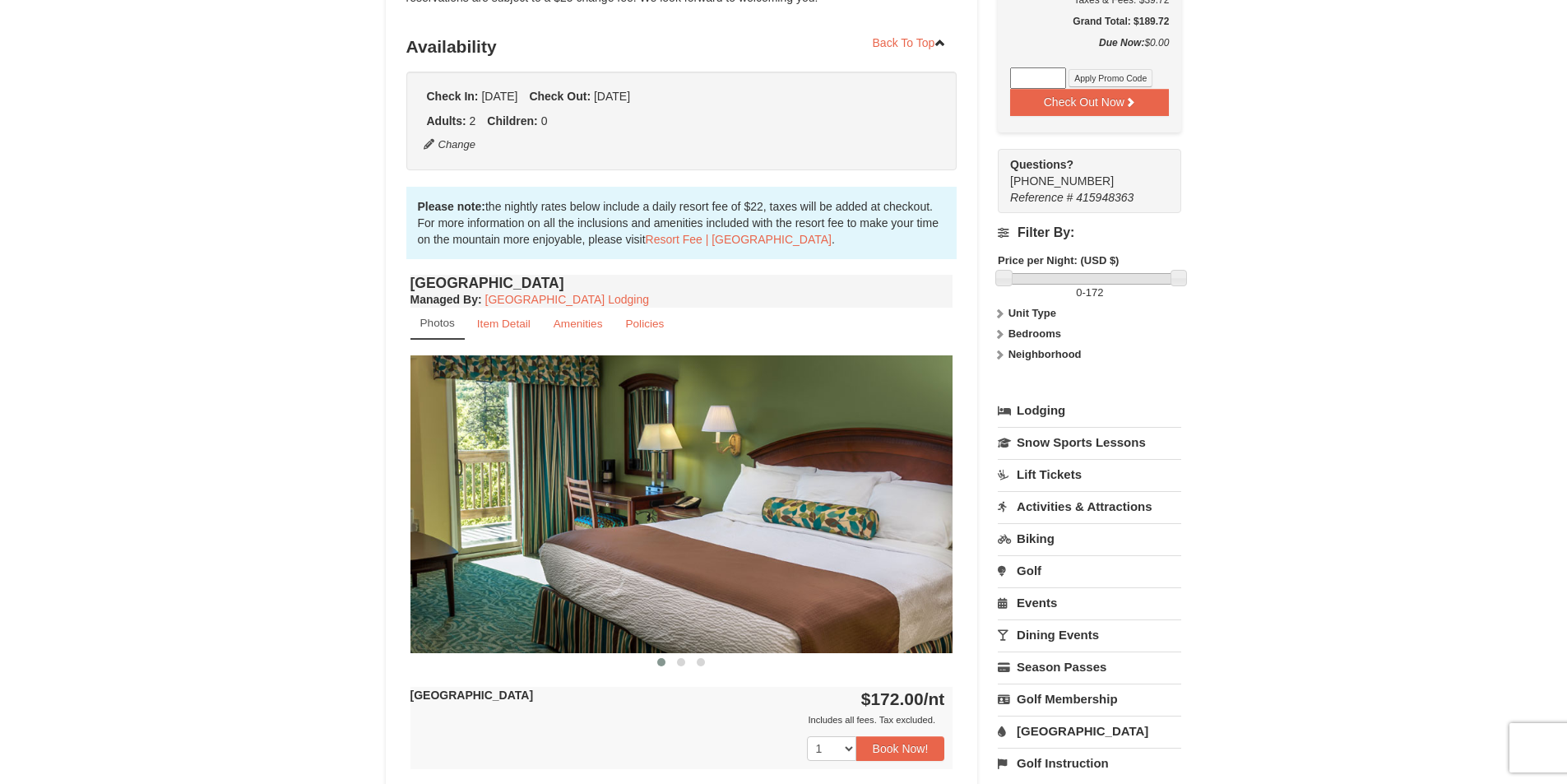
scroll to position [411, 0]
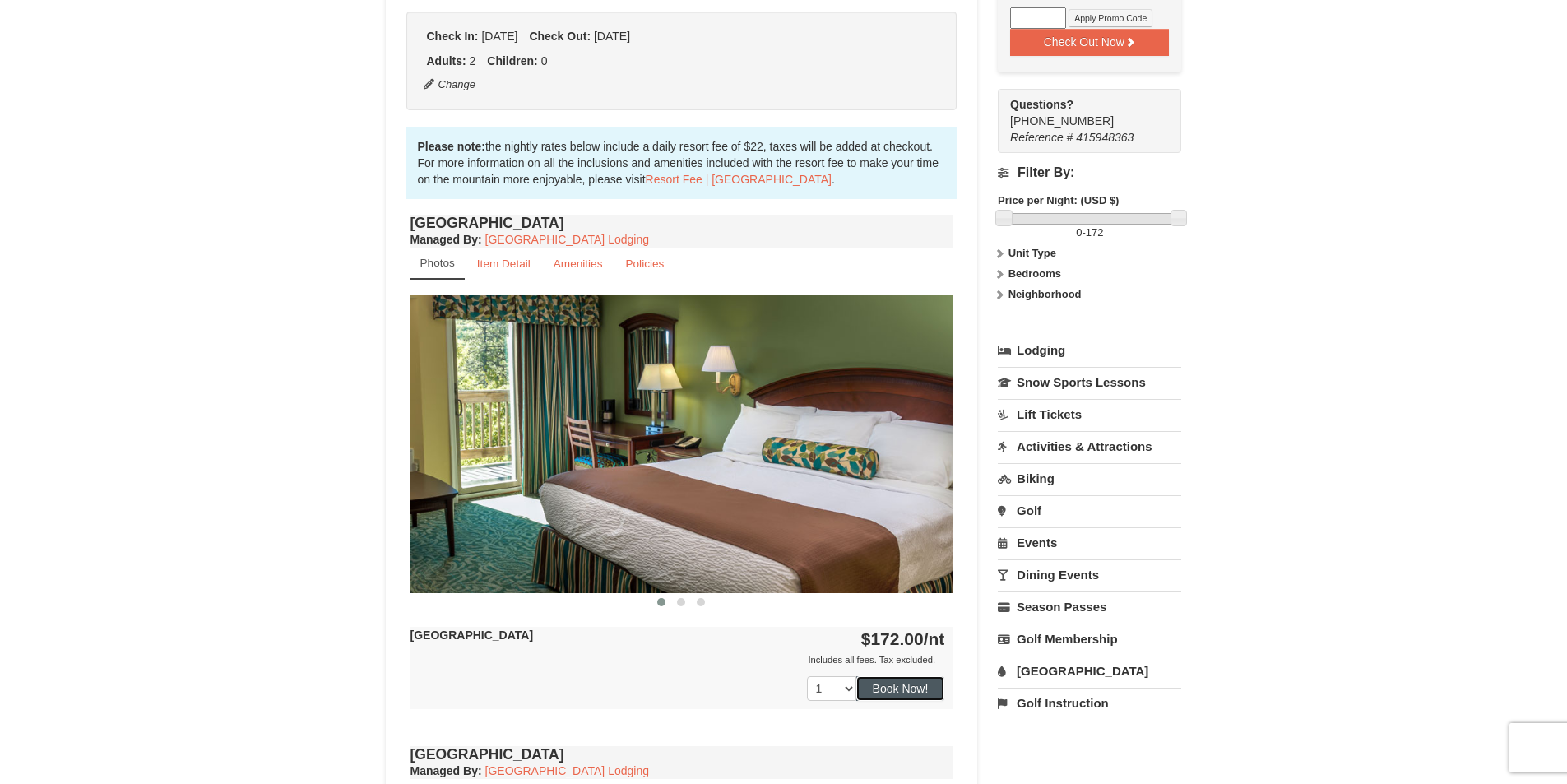
click at [886, 693] on button "Book Now!" at bounding box center [900, 688] width 89 height 25
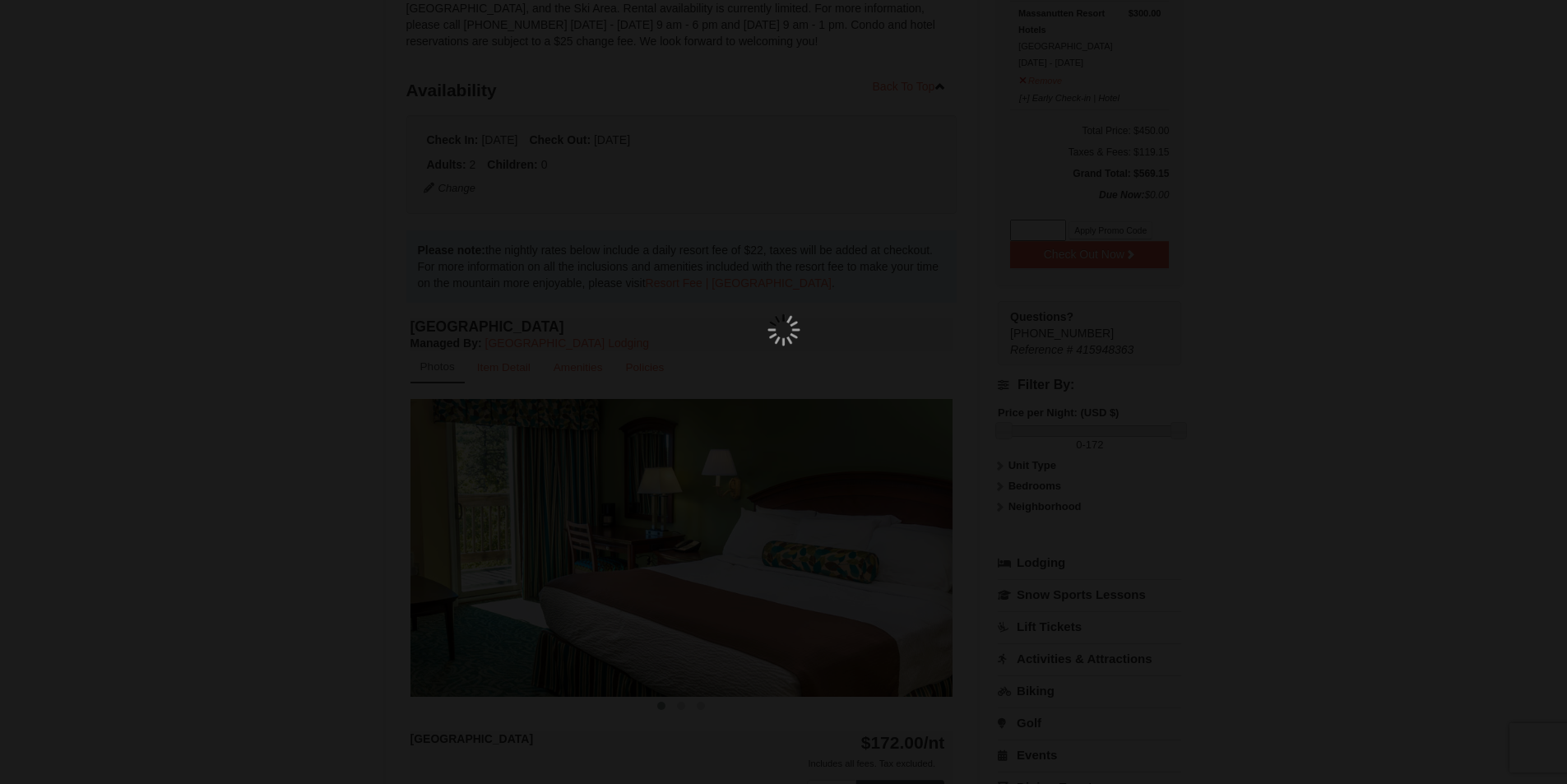
scroll to position [160, 0]
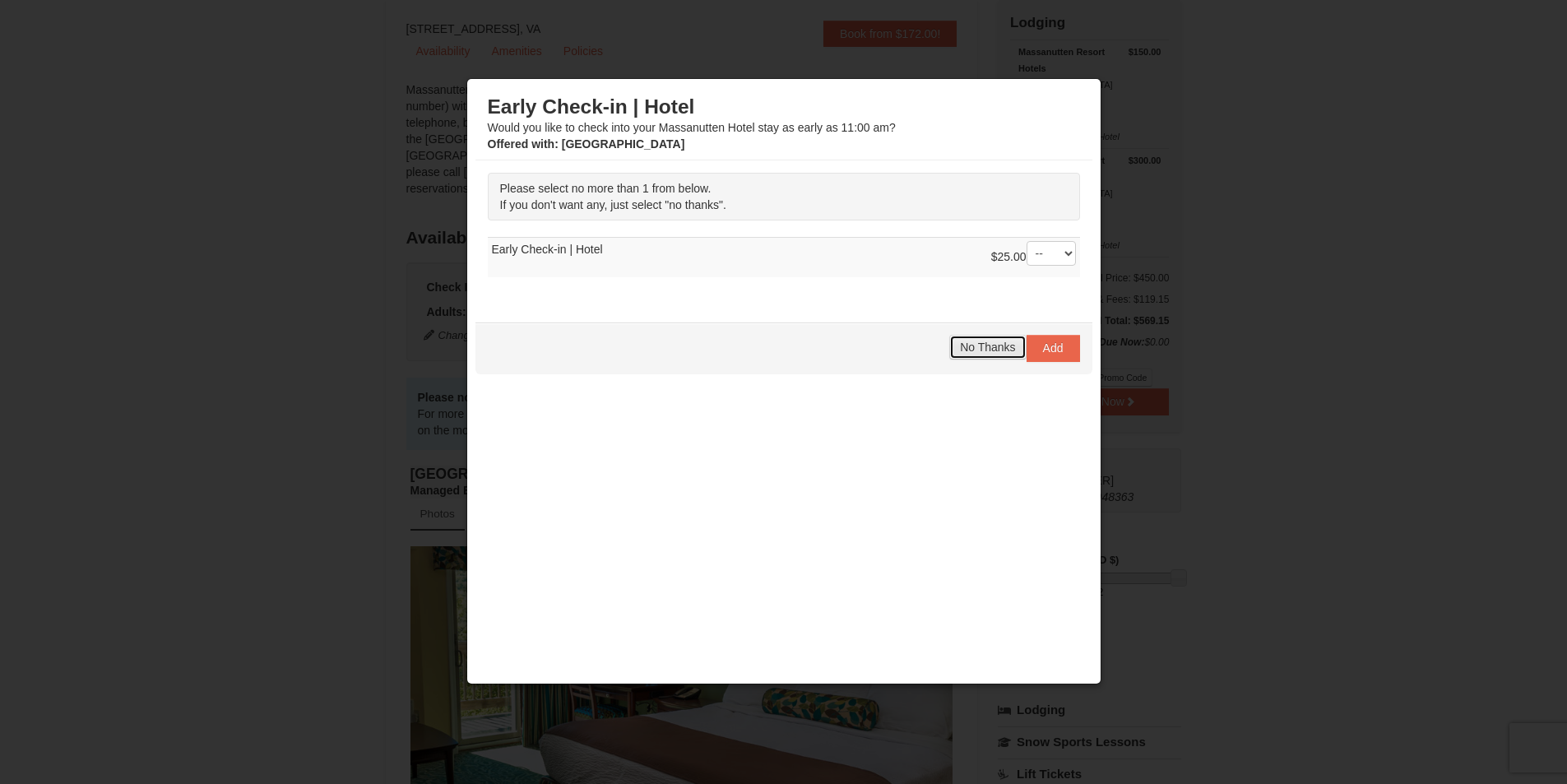
click at [985, 347] on span "No Thanks" at bounding box center [988, 347] width 56 height 13
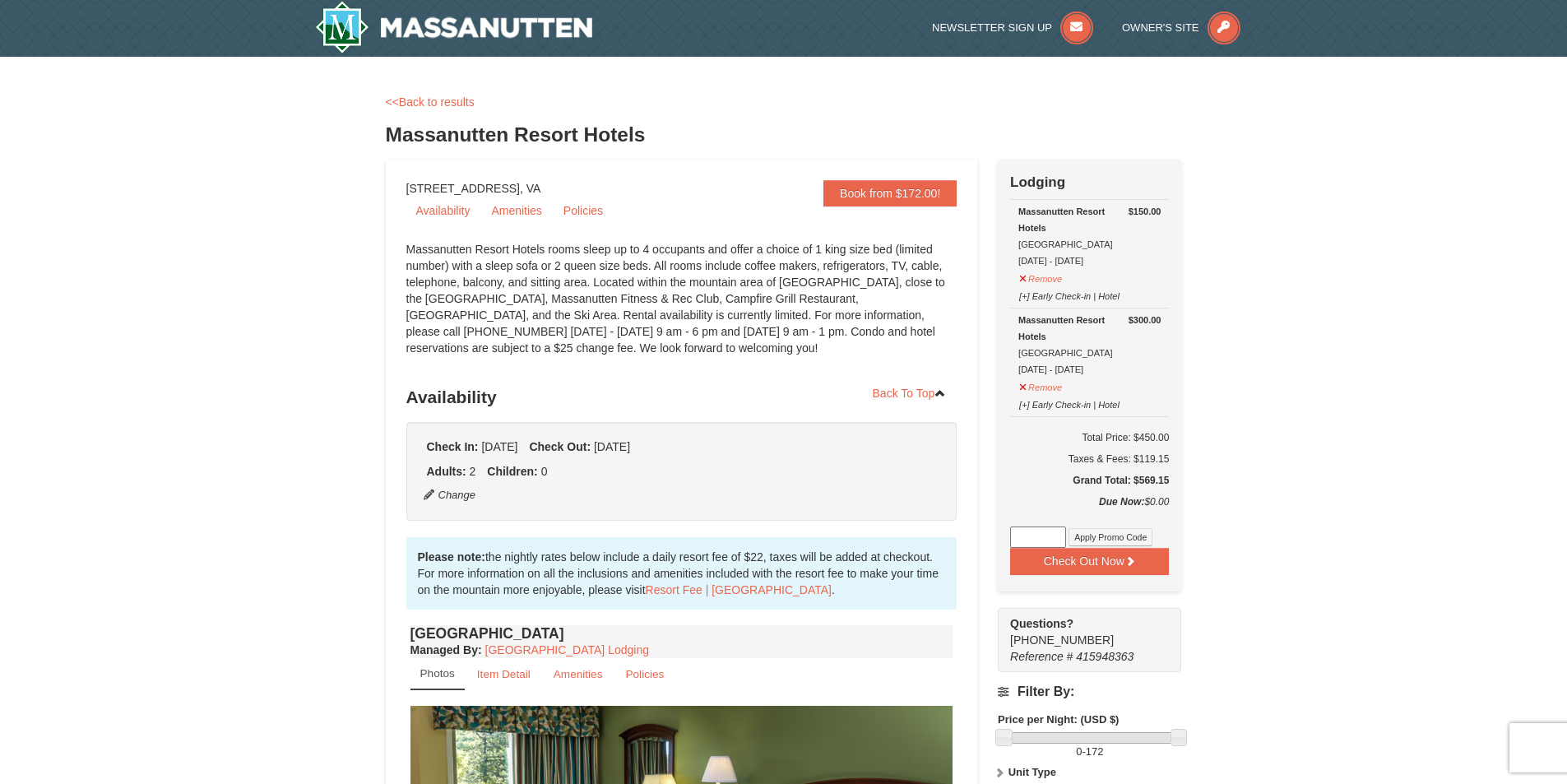
scroll to position [0, 0]
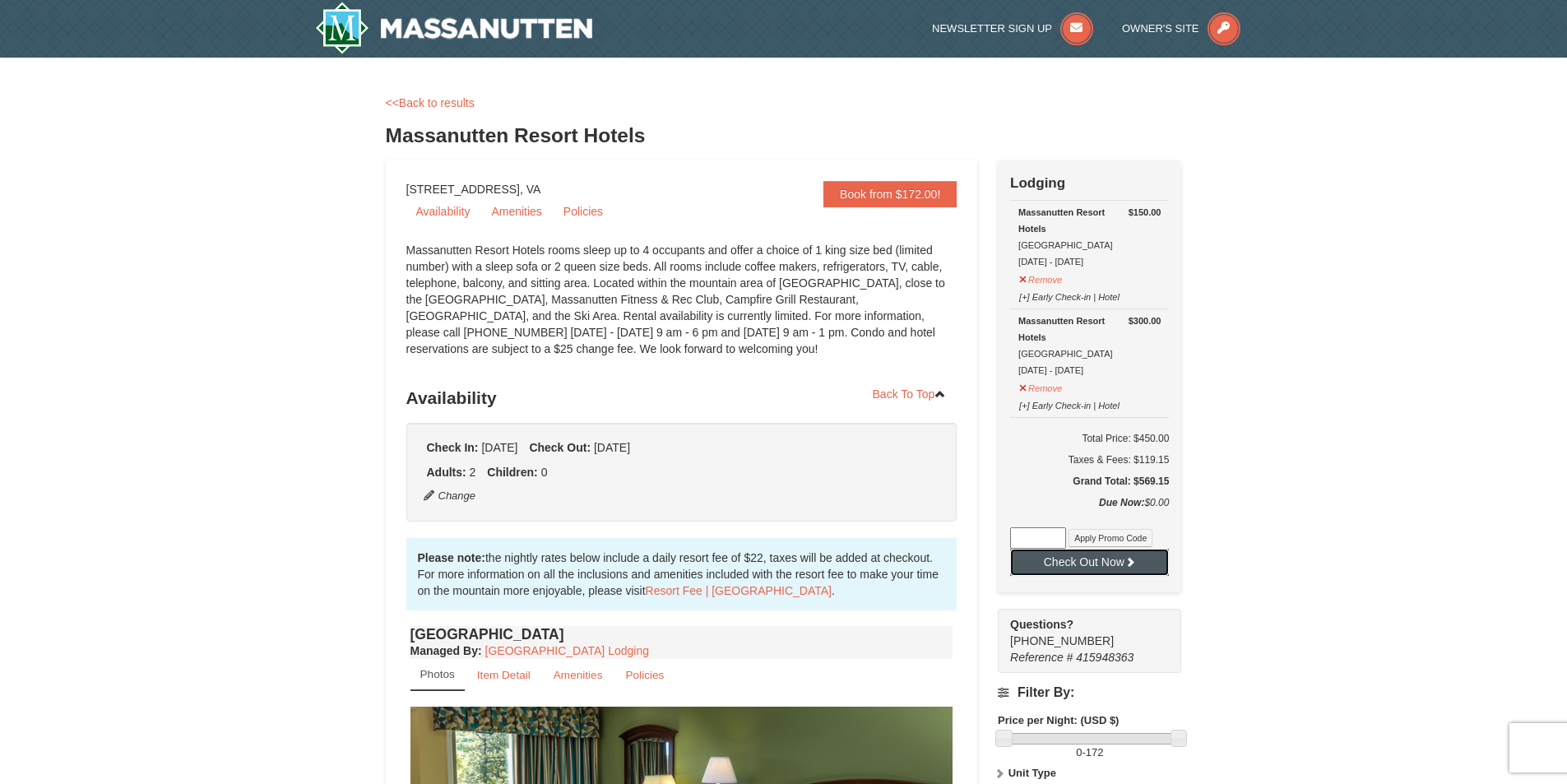
click at [1094, 568] on button "Check Out Now" at bounding box center [1090, 561] width 159 height 26
